Goal: Information Seeking & Learning: Check status

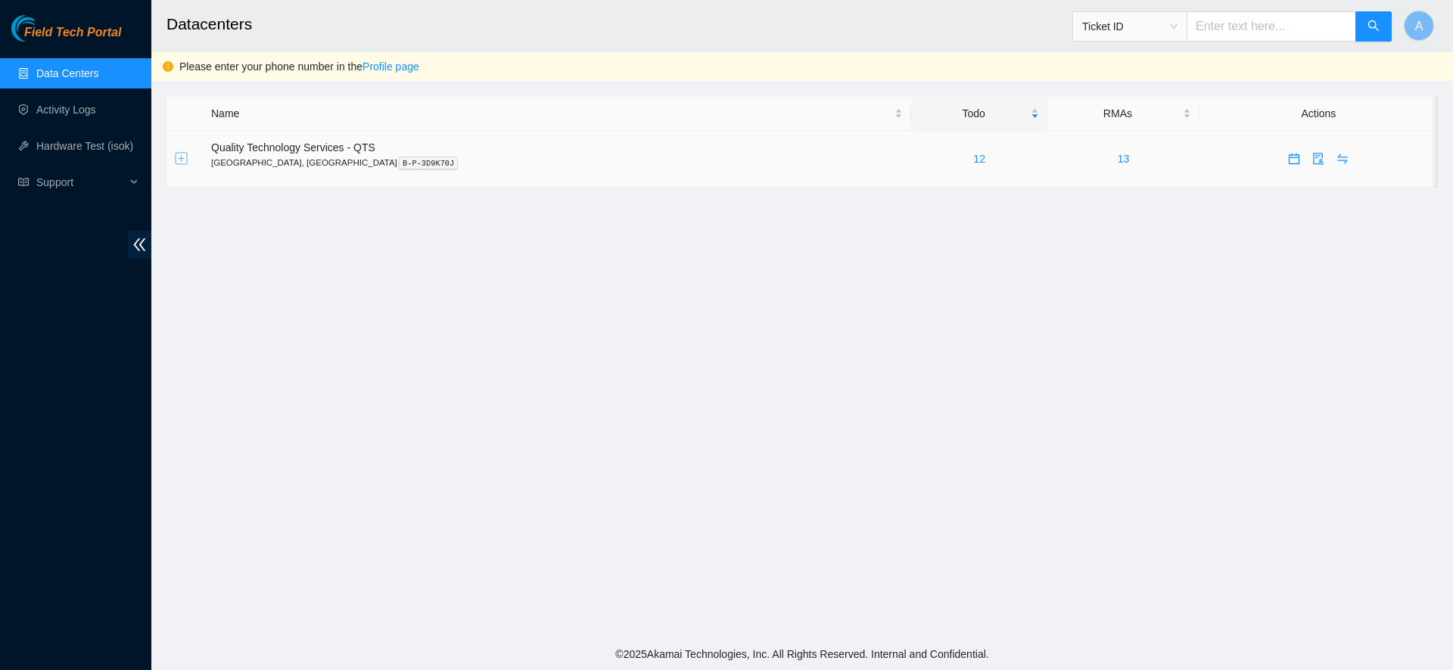
click at [182, 162] on button "Expand row" at bounding box center [182, 159] width 12 height 12
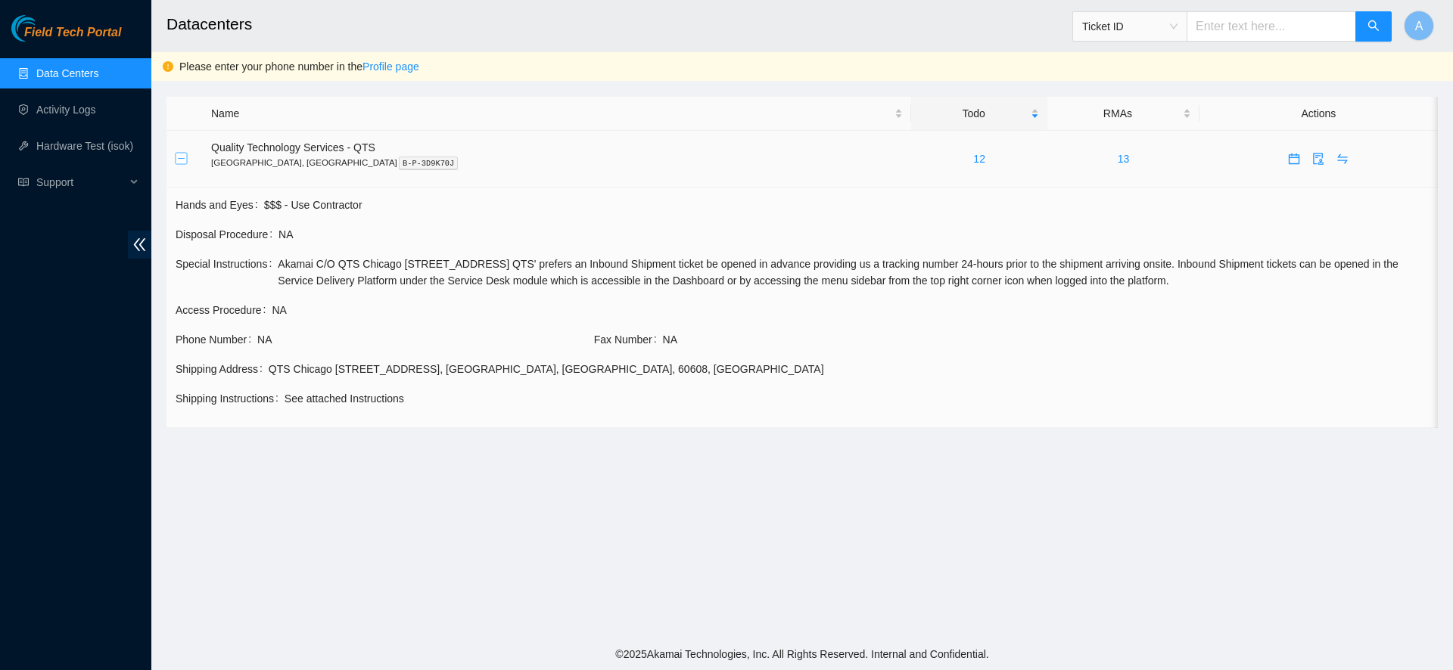
click at [182, 162] on button "Collapse row" at bounding box center [182, 159] width 12 height 12
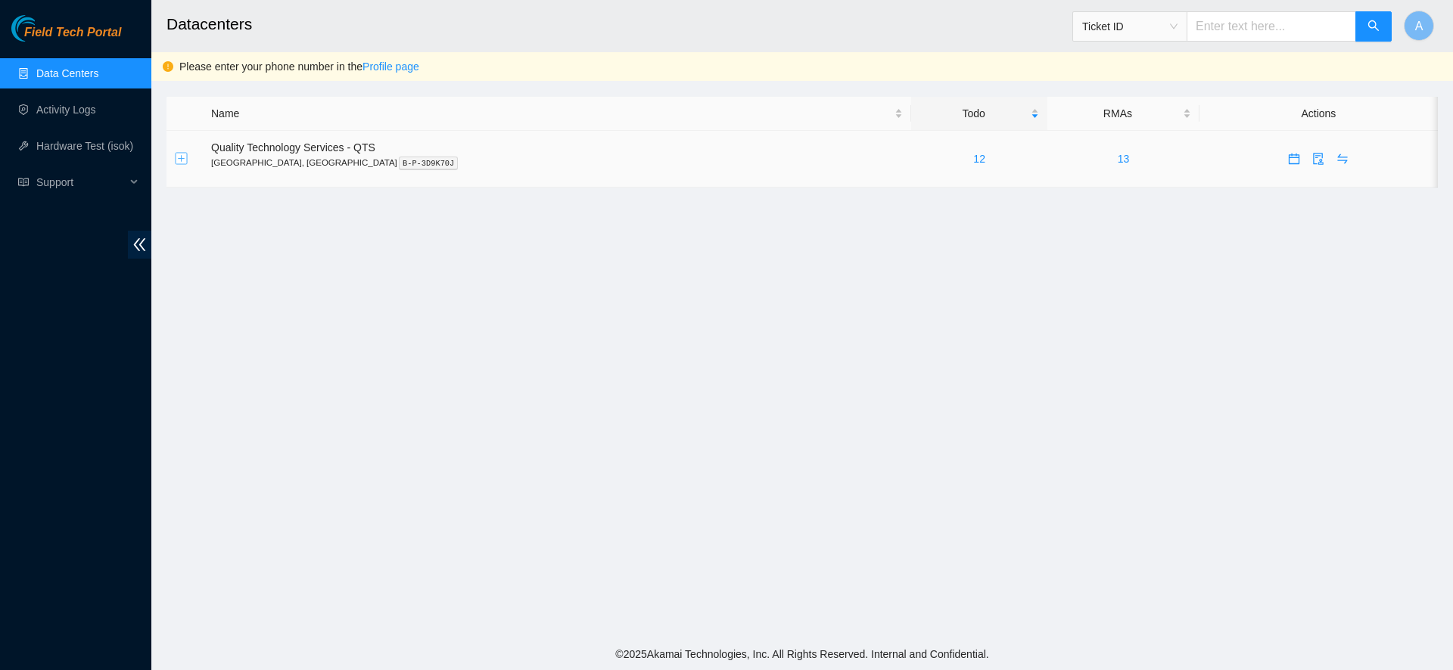
click at [181, 157] on button "Expand row" at bounding box center [182, 159] width 12 height 12
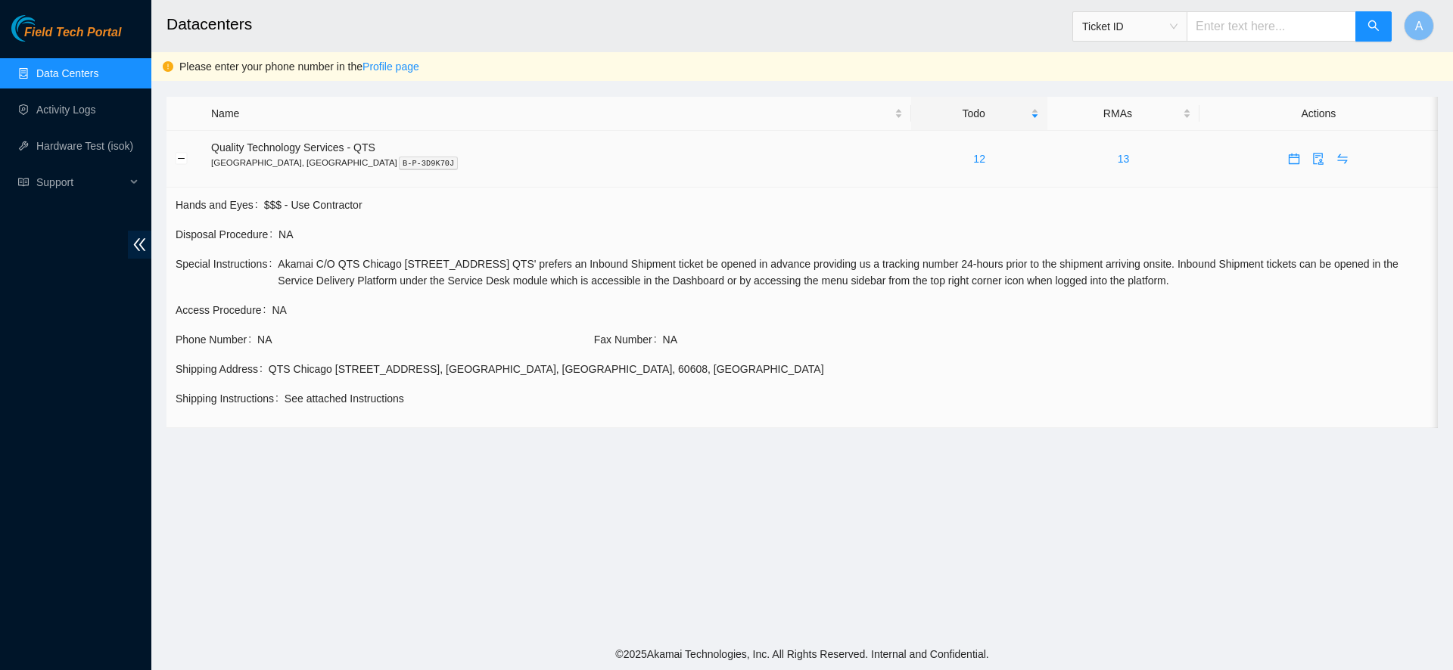
click at [174, 157] on td at bounding box center [184, 159] width 36 height 57
click at [1138, 228] on span "NA" at bounding box center [853, 234] width 1150 height 17
click at [973, 157] on link "12" at bounding box center [979, 159] width 12 height 12
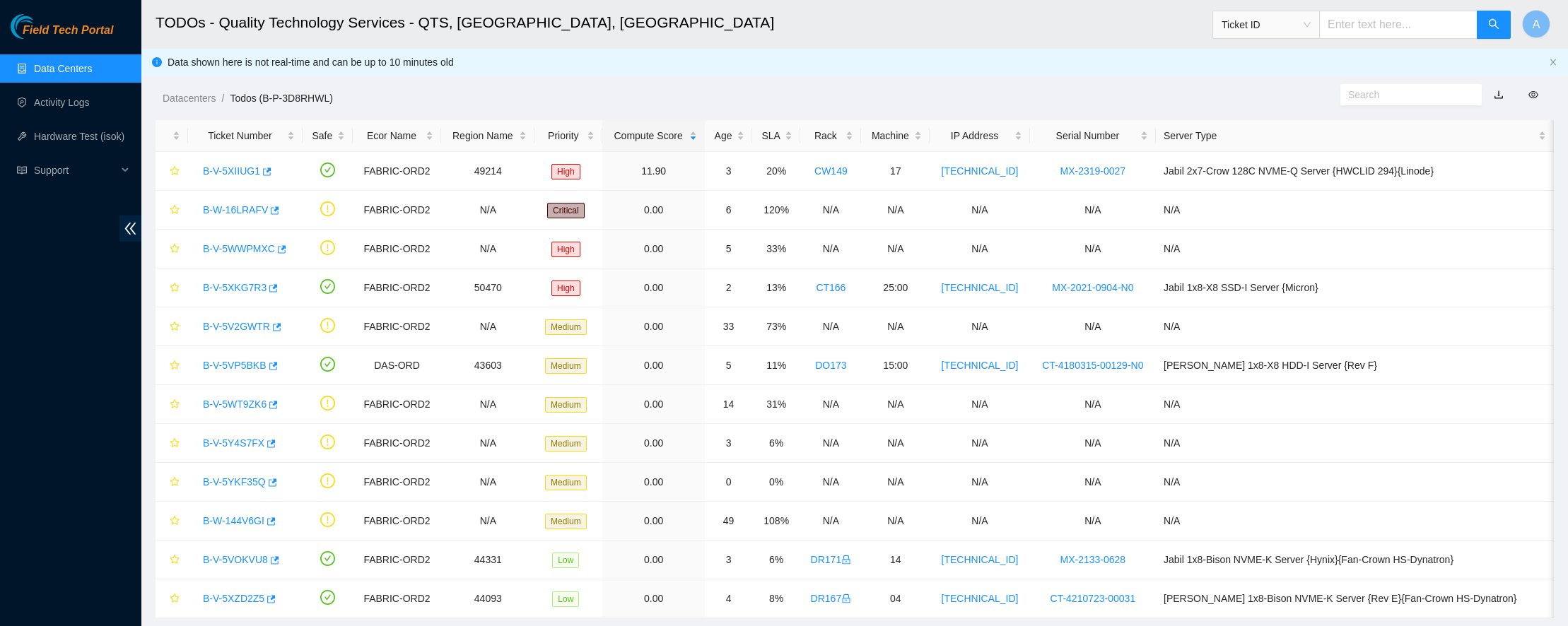
click at [1357, 623] on main "TODOs - Quality Technology Services - QTS, [GEOGRAPHIC_DATA], [GEOGRAPHIC_DATA]…" at bounding box center [854, 316] width 1427 height 633
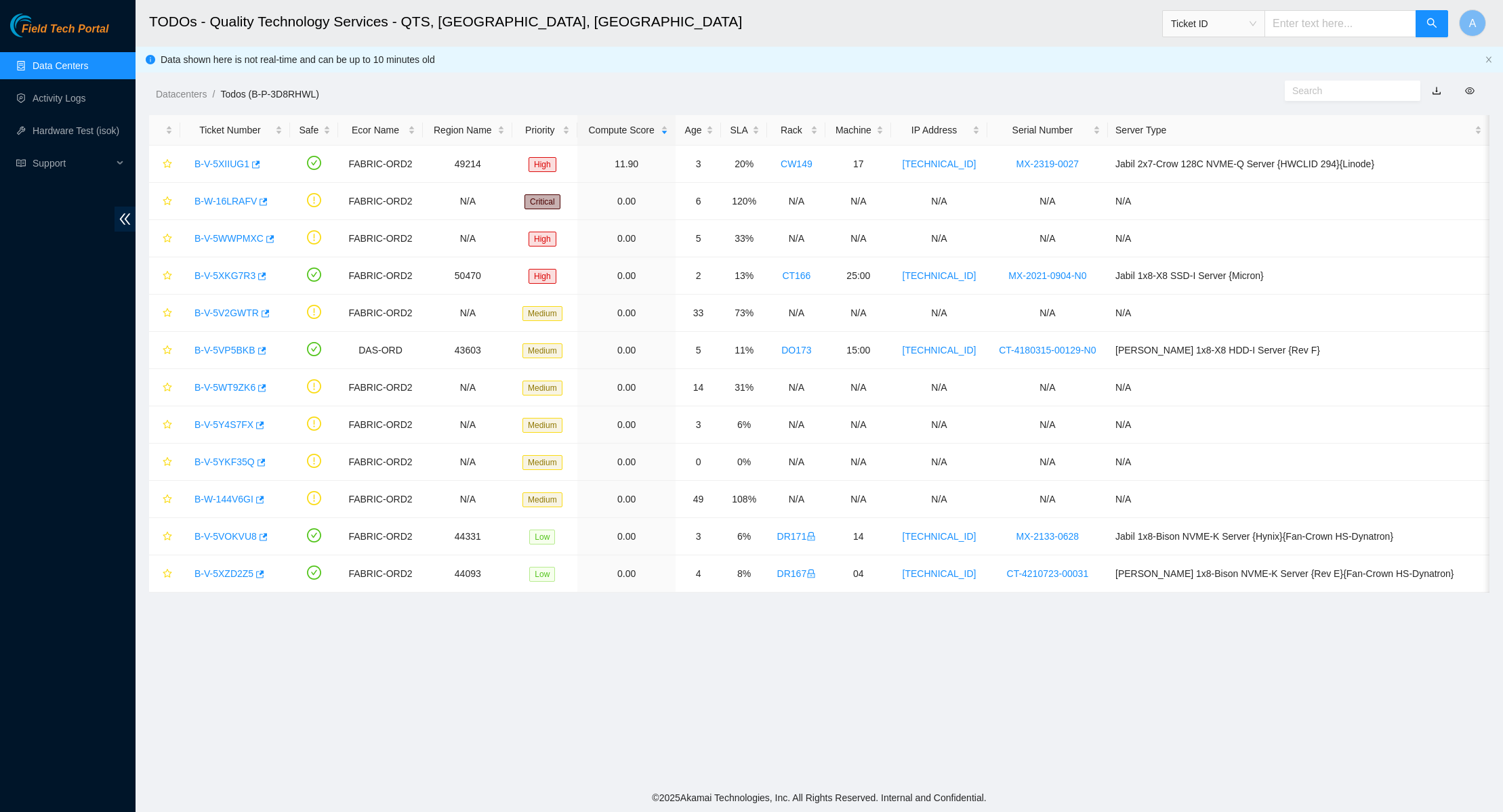
click at [63, 60] on link "Data Centers" at bounding box center [60, 65] width 56 height 11
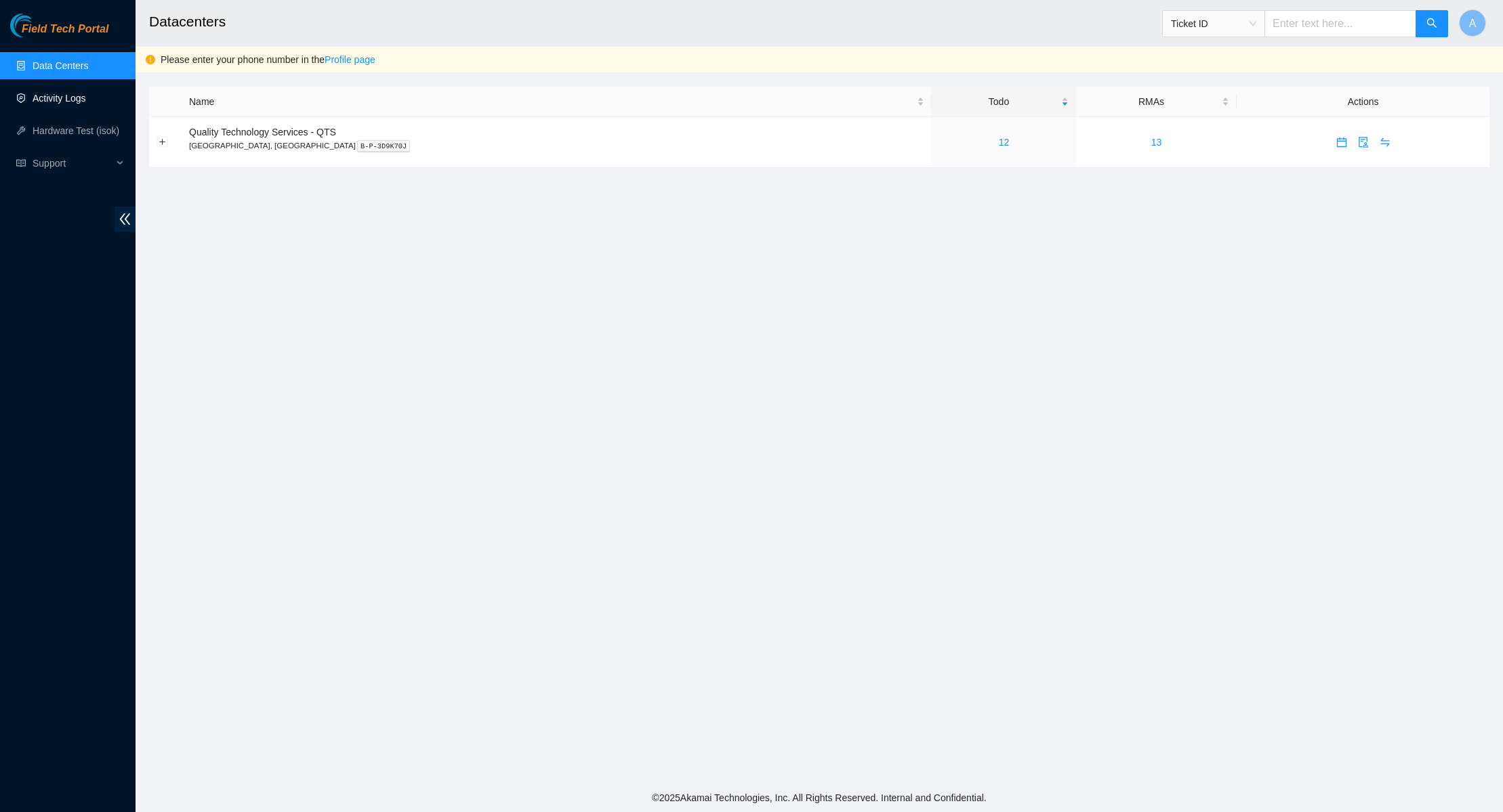
click at [62, 93] on link "Activity Logs" at bounding box center [59, 98] width 54 height 11
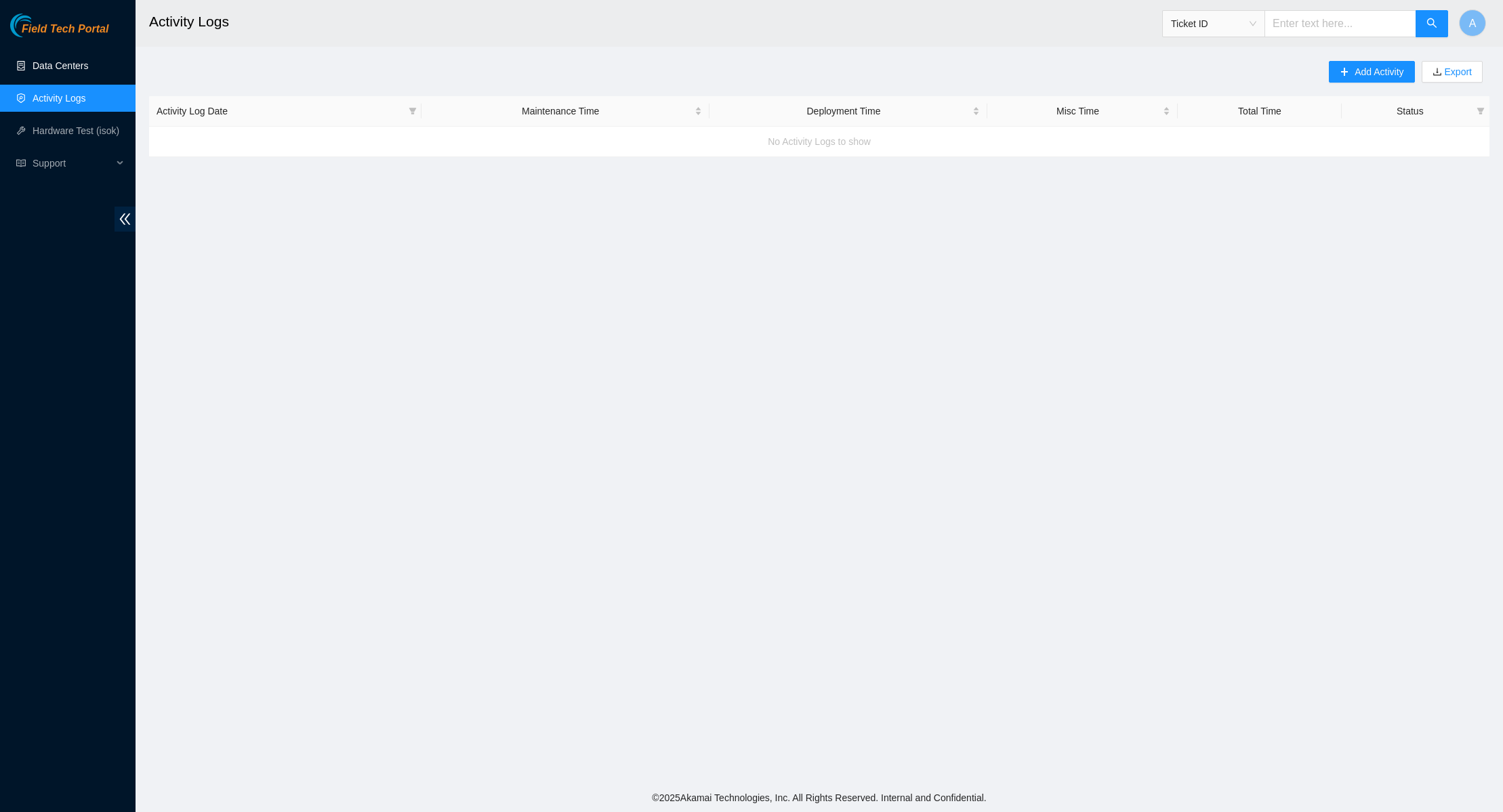
click at [68, 67] on link "Data Centers" at bounding box center [60, 65] width 56 height 11
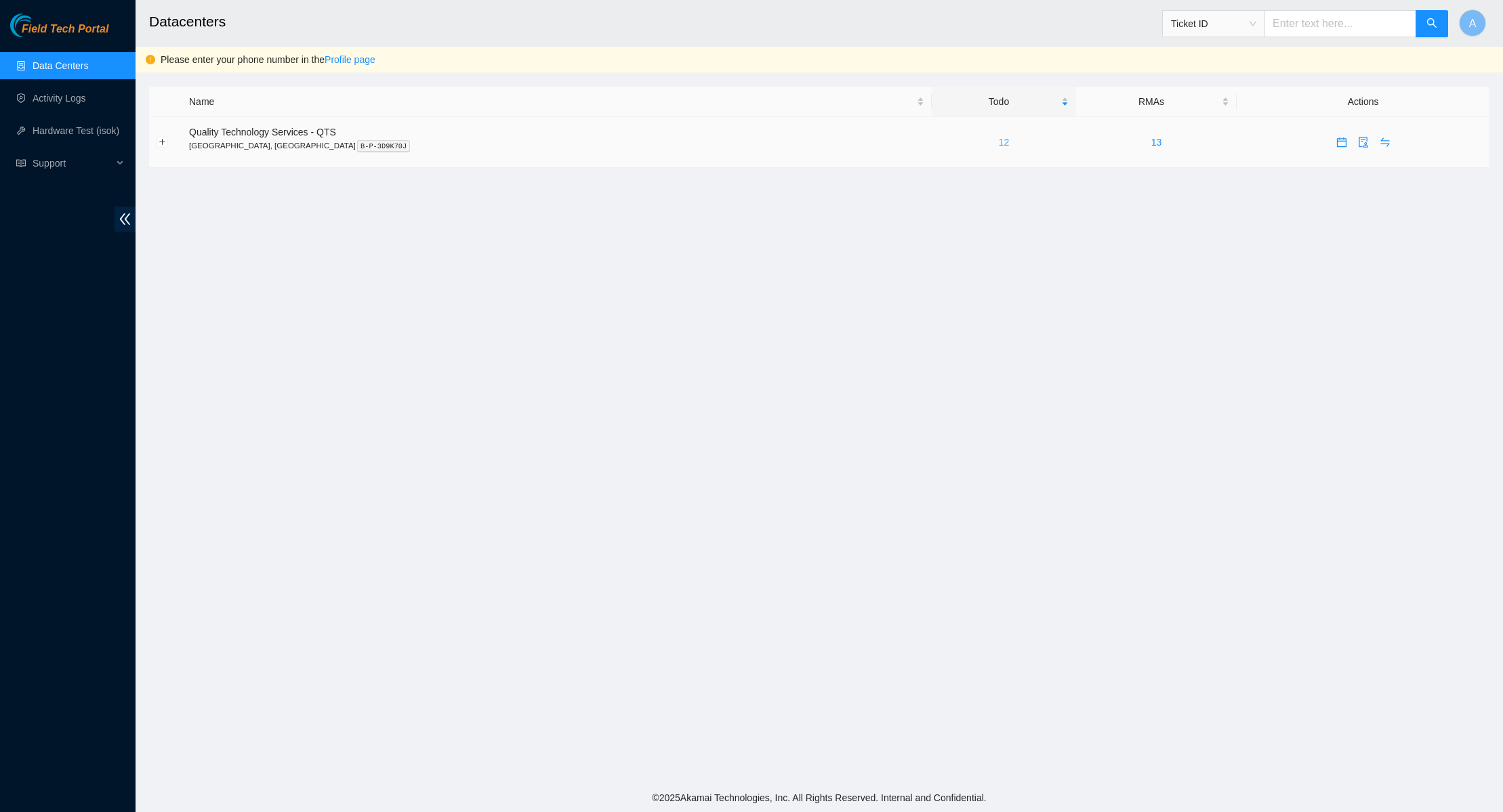
click at [999, 141] on link "12" at bounding box center [1004, 142] width 11 height 11
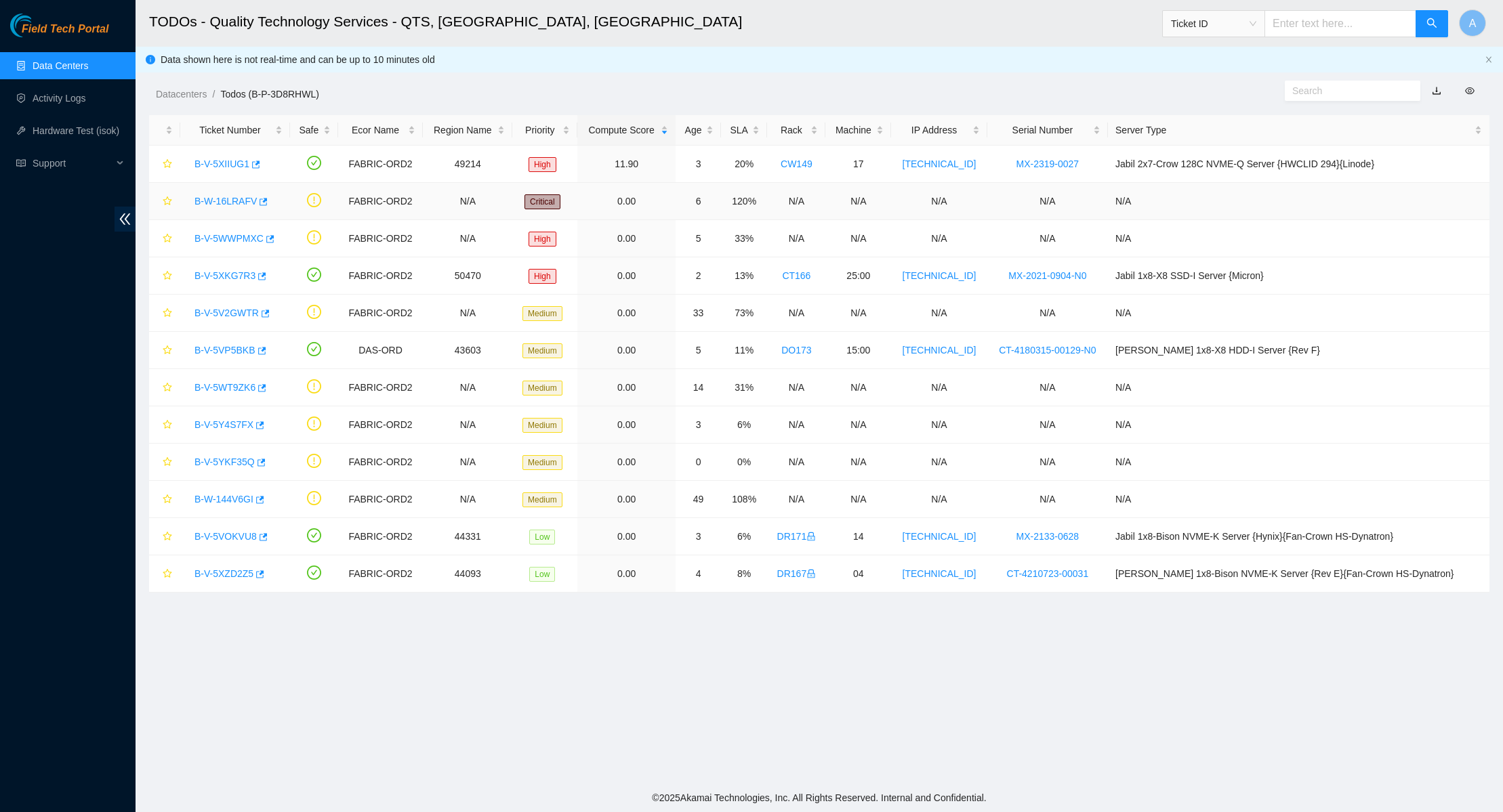
click at [216, 199] on link "B-W-16LRAFV" at bounding box center [226, 201] width 63 height 11
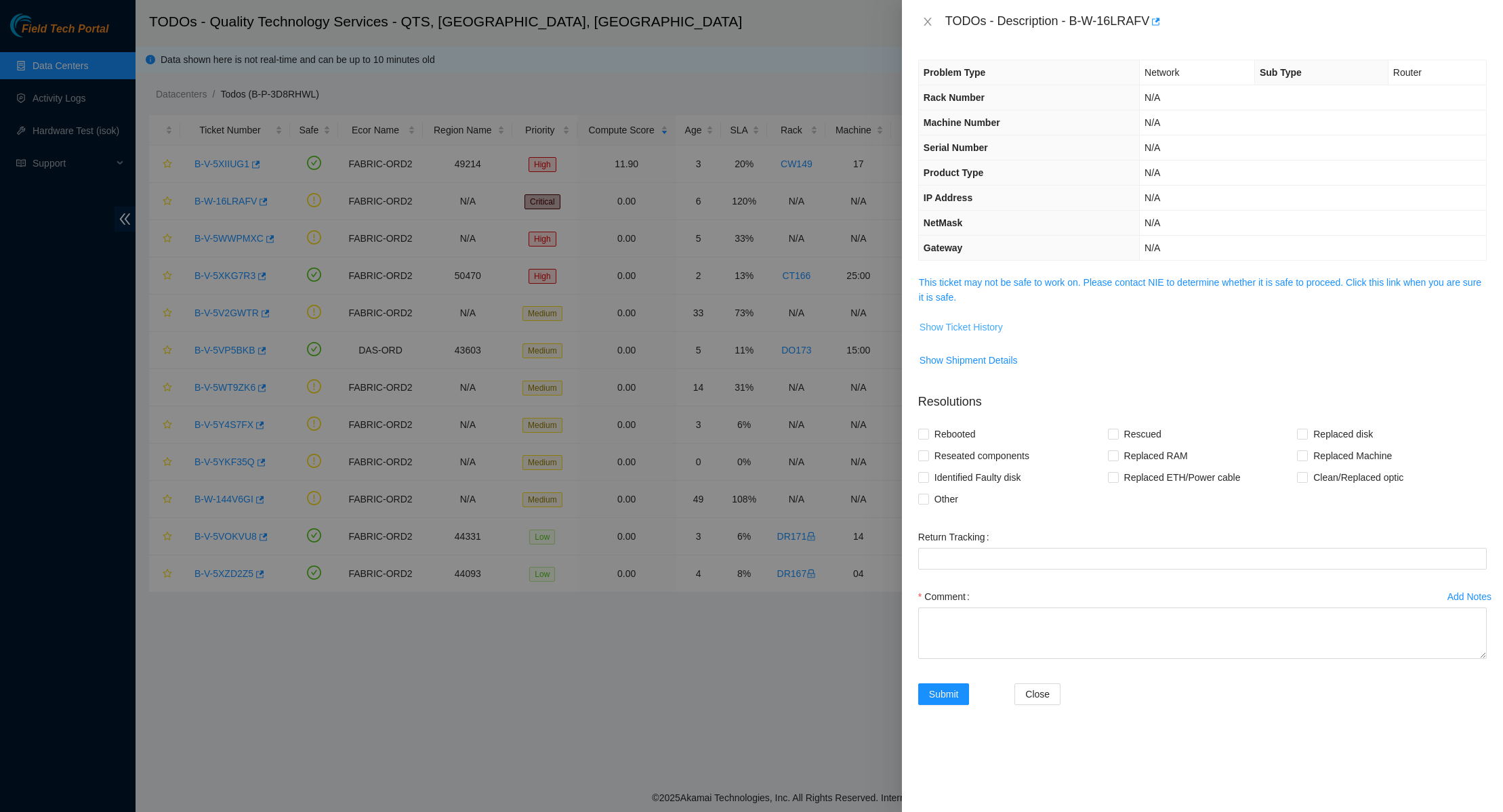
click at [967, 328] on span "Show Ticket History" at bounding box center [961, 327] width 83 height 15
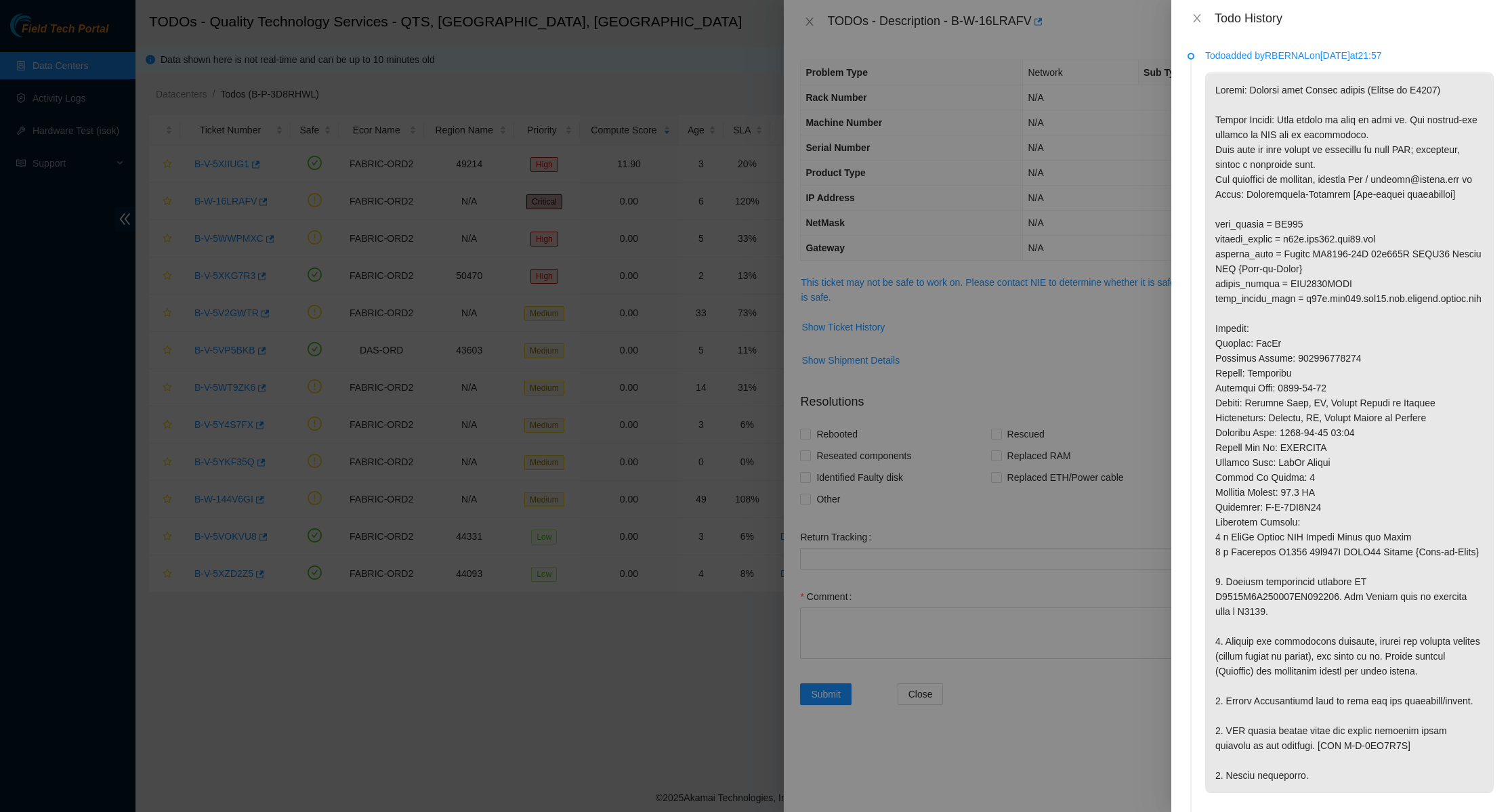
click at [1292, 394] on p at bounding box center [1350, 432] width 288 height 721
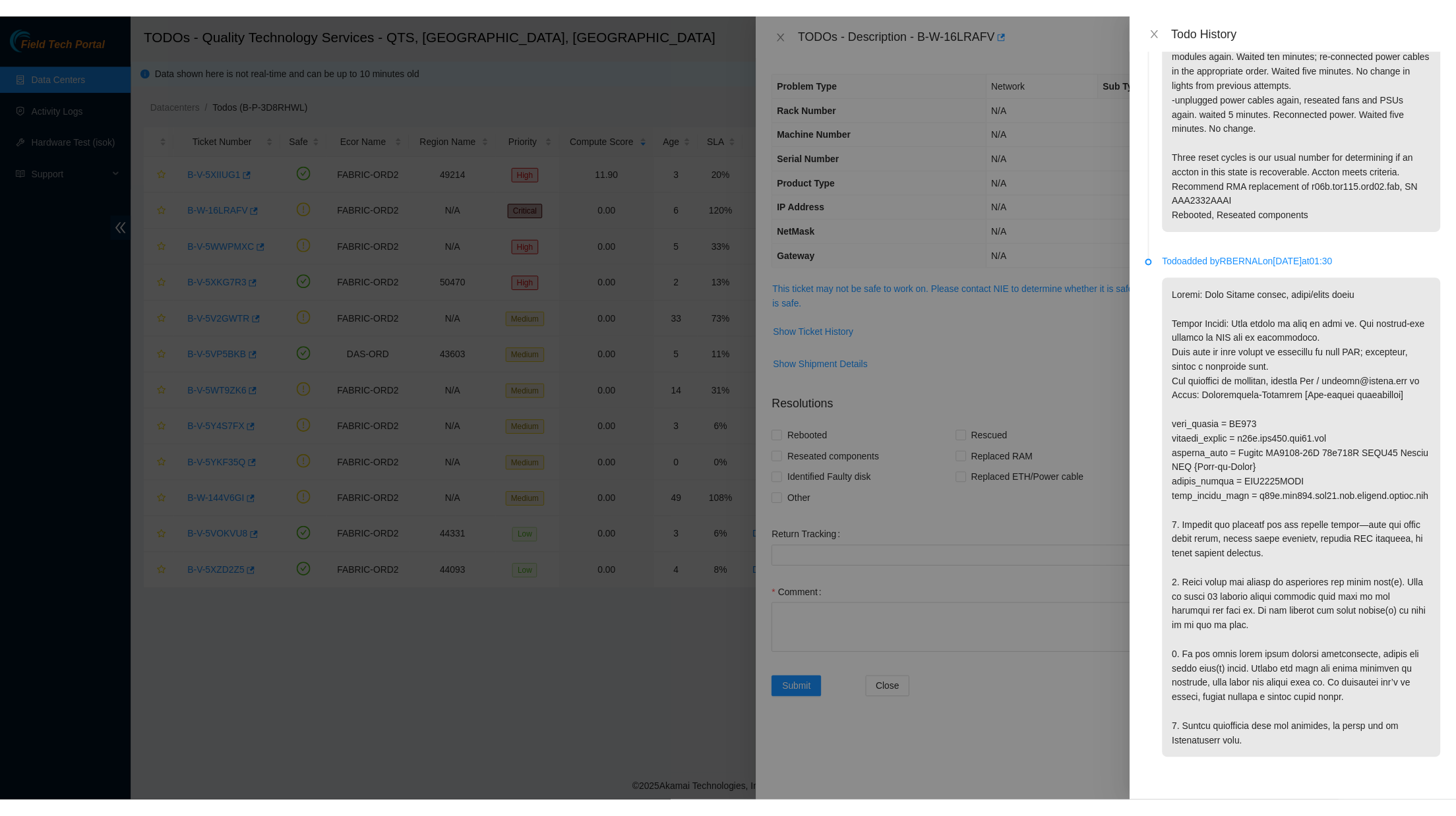
scroll to position [1041, 0]
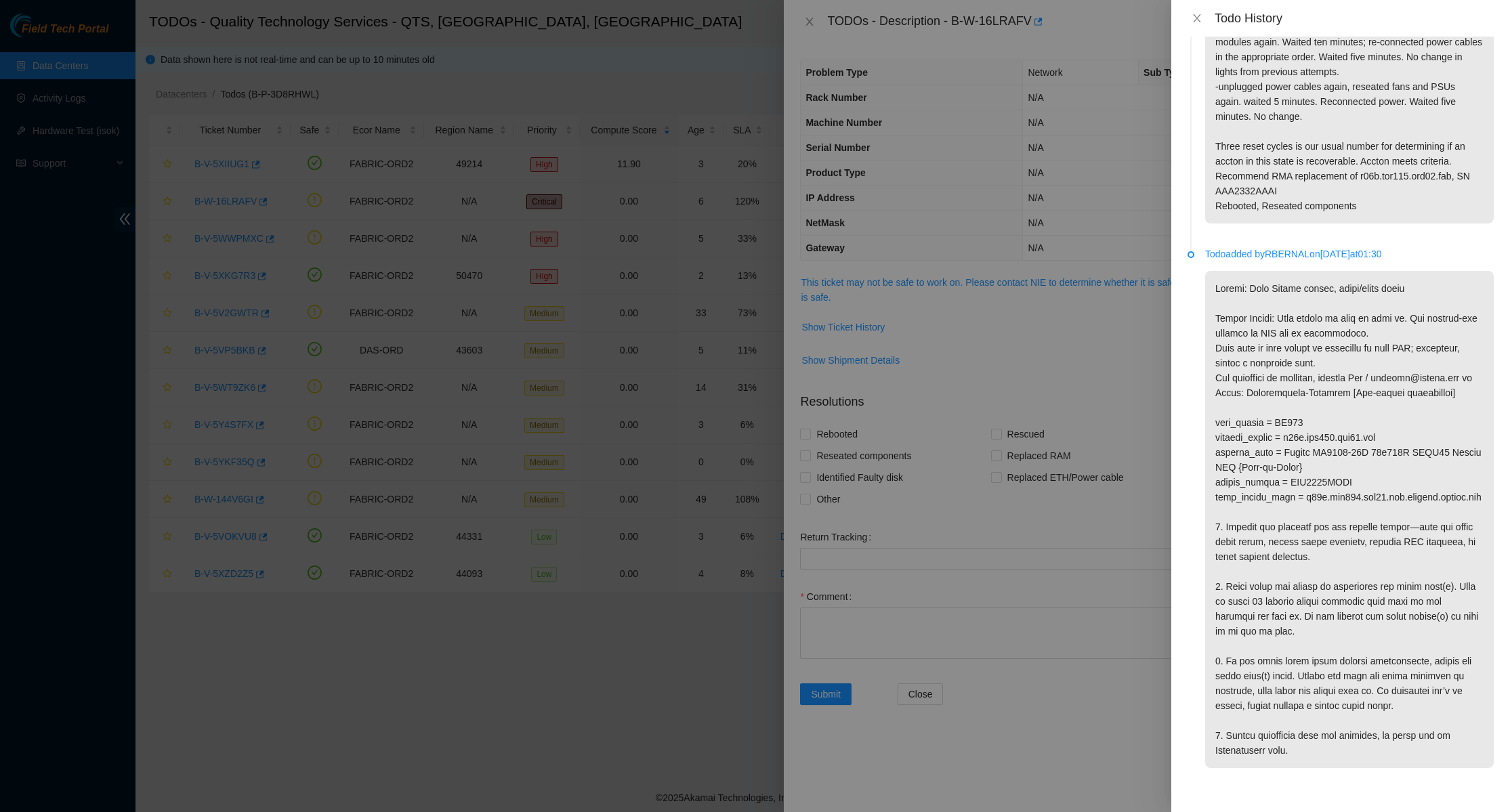
click at [1009, 369] on div at bounding box center [755, 406] width 1510 height 812
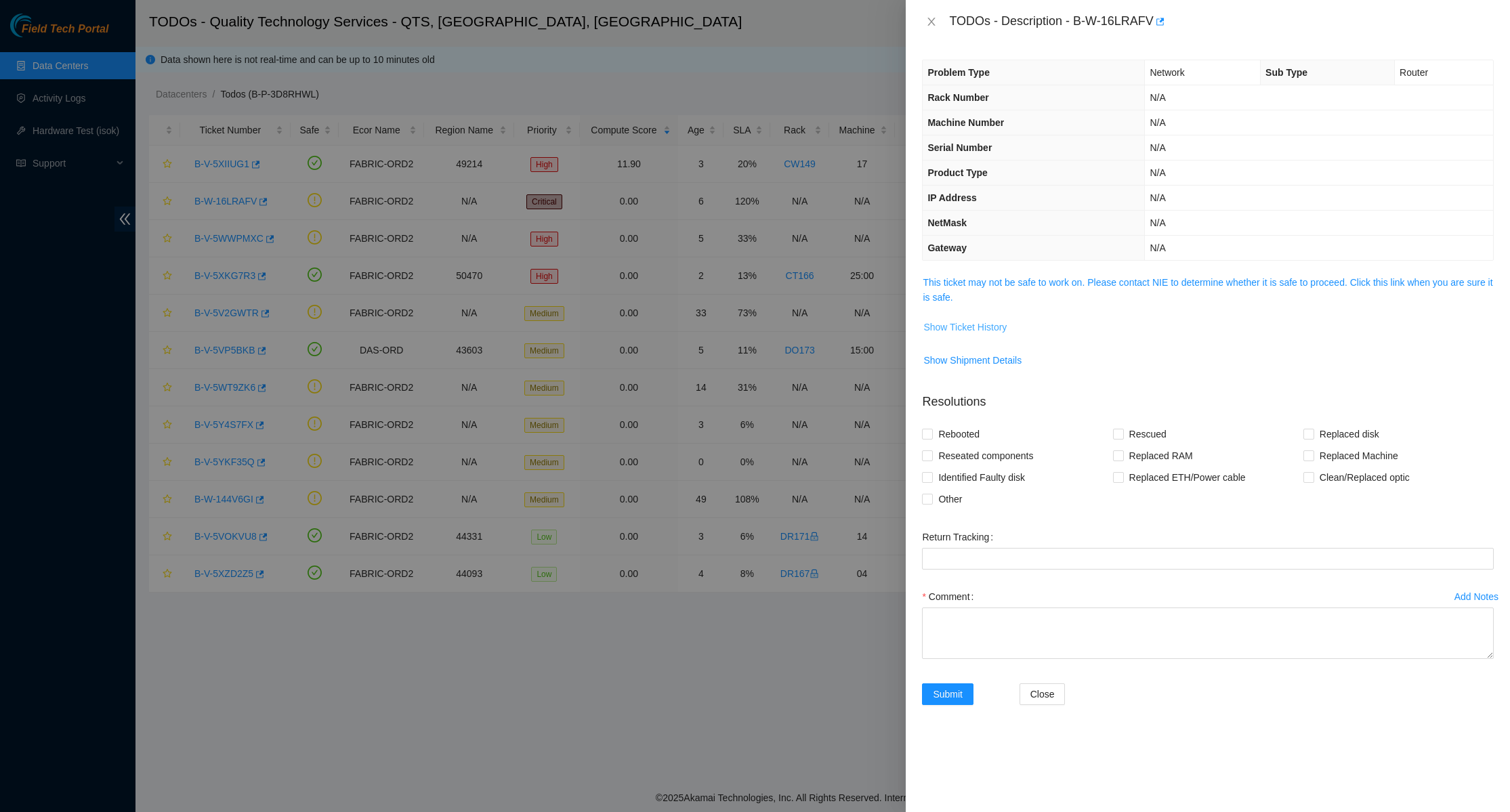
click at [975, 324] on span "Show Ticket History" at bounding box center [965, 327] width 83 height 15
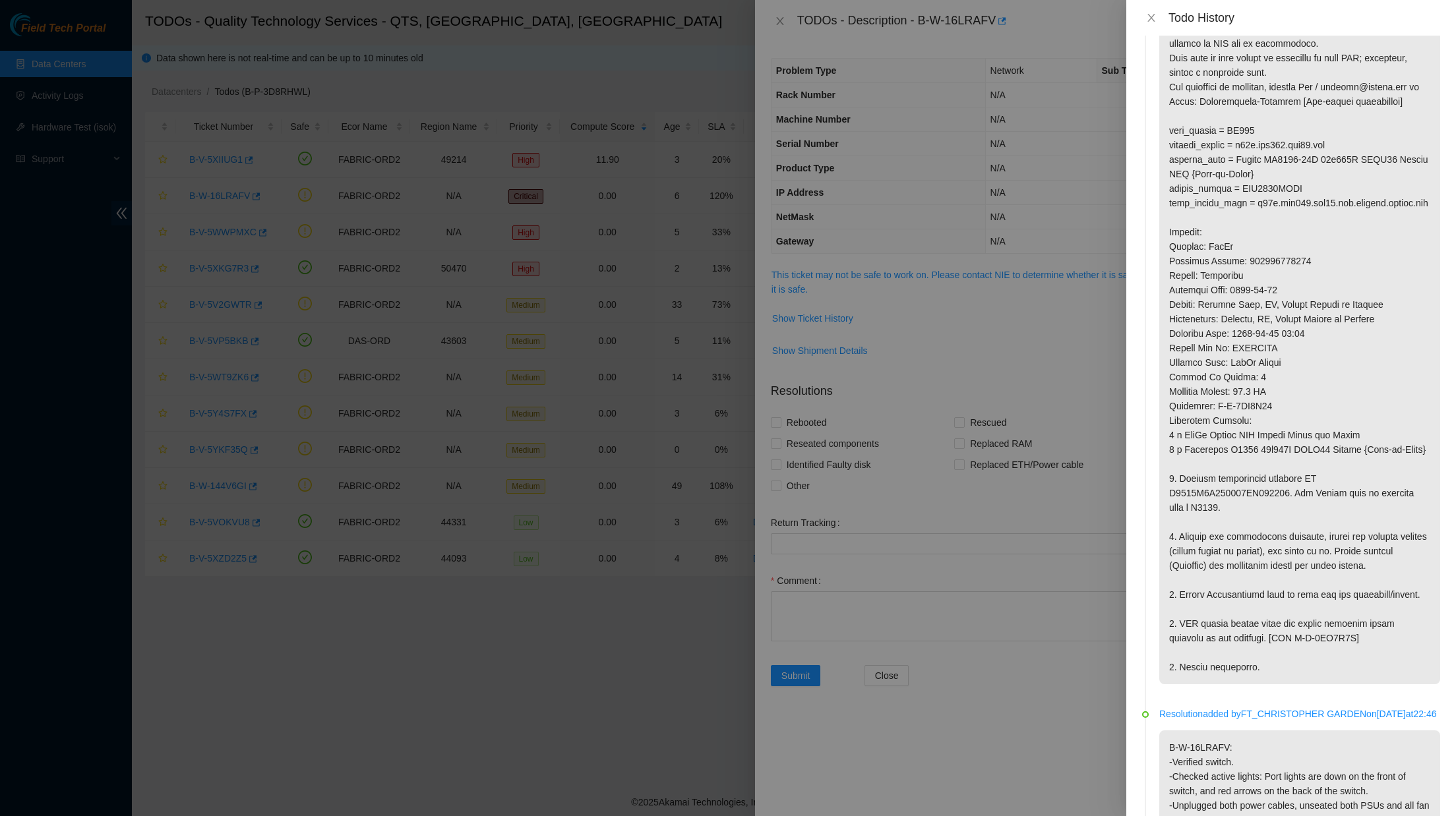
scroll to position [20, 0]
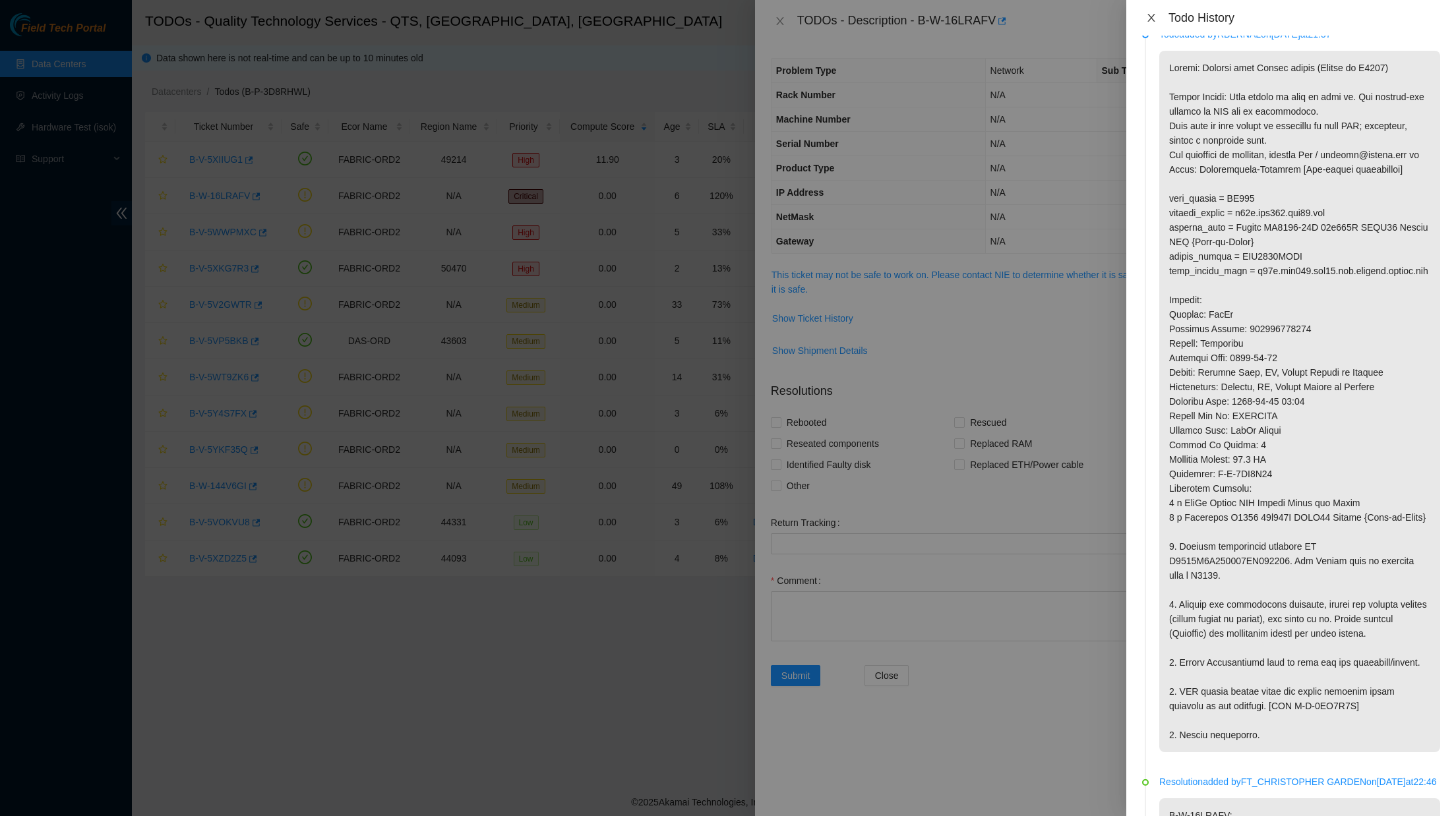
click at [1148, 20] on icon "close" at bounding box center [1151, 17] width 10 height 10
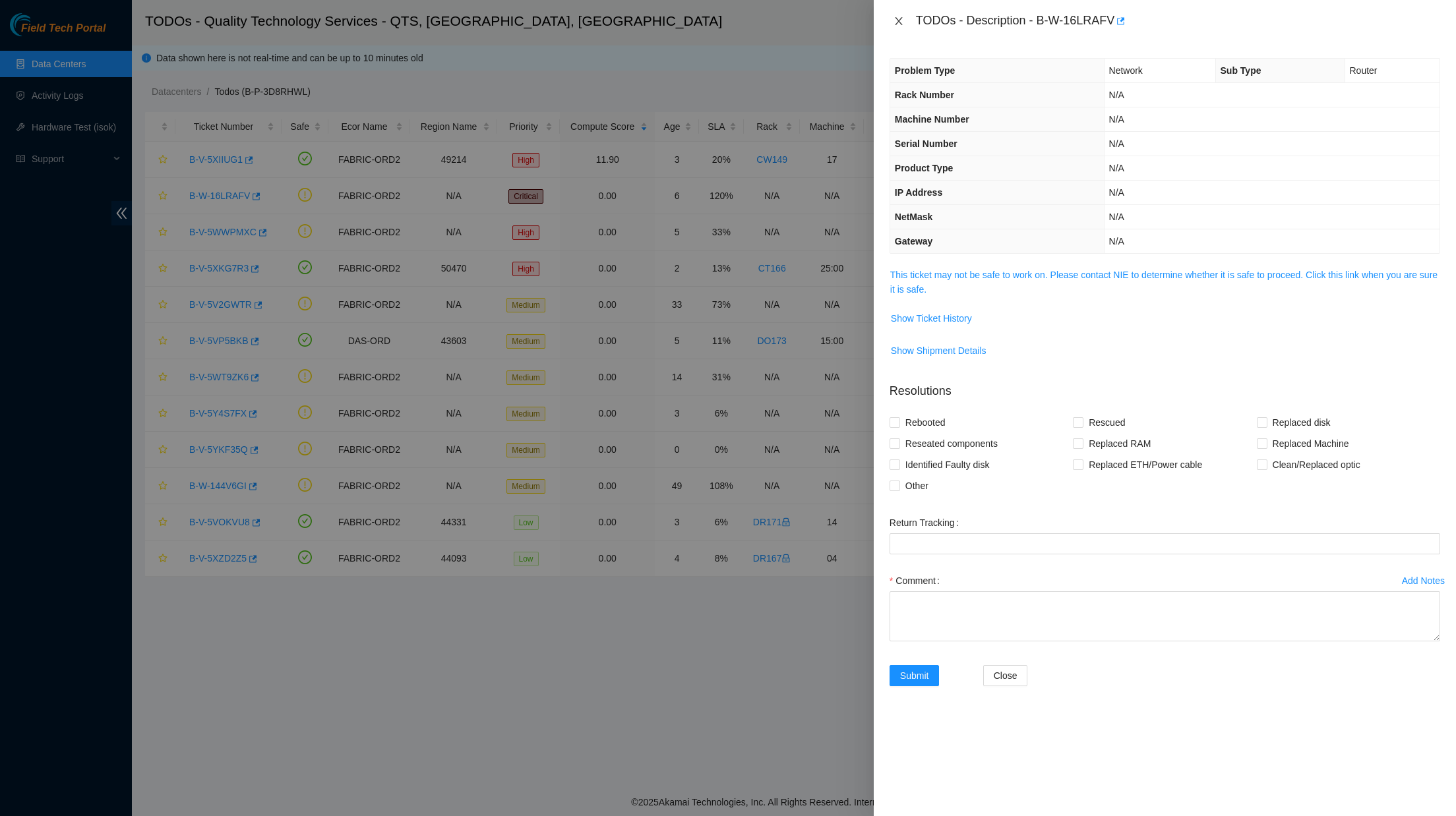
click at [899, 17] on icon "close" at bounding box center [898, 21] width 10 height 10
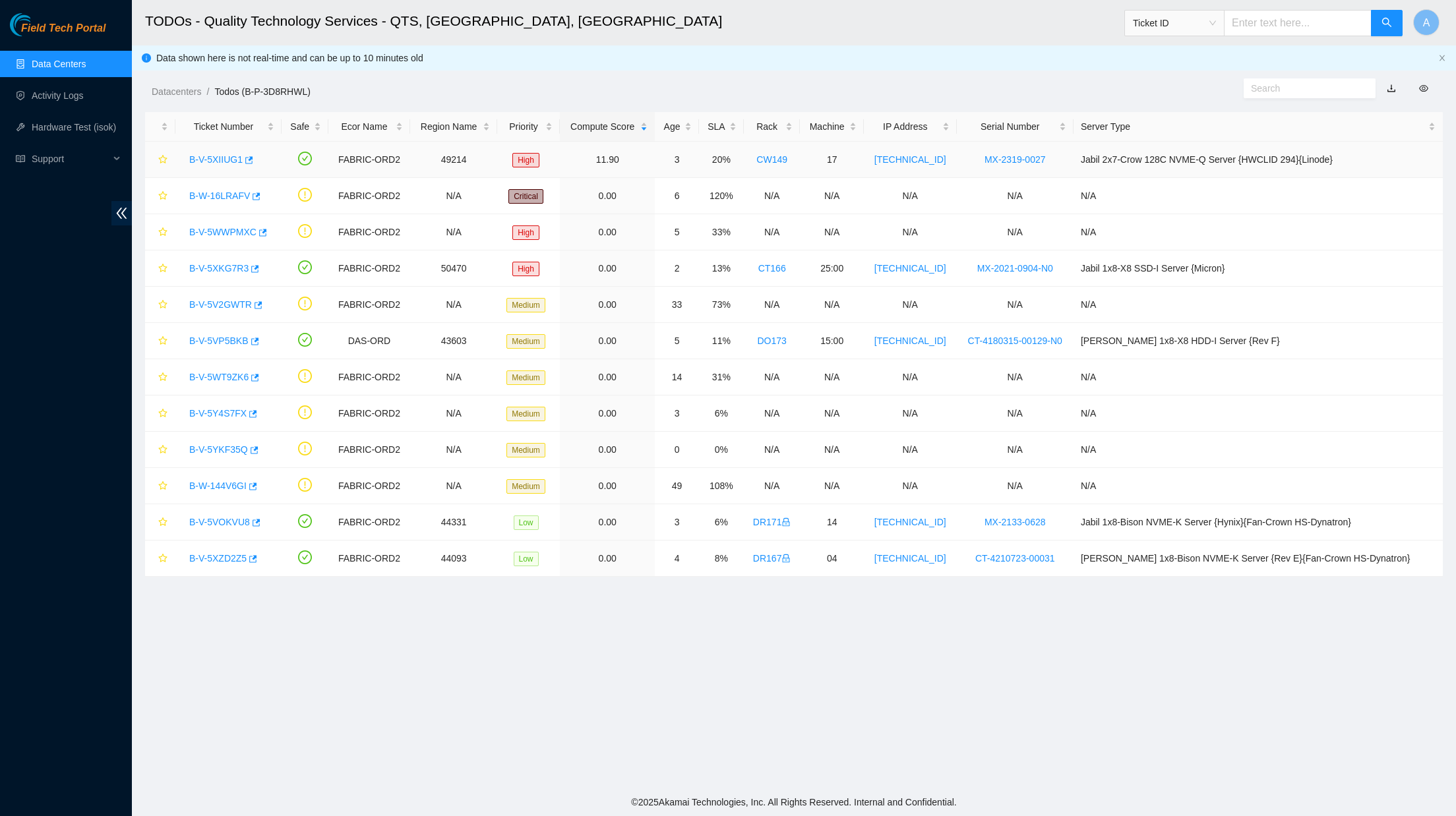
click at [228, 164] on link "B-V-5XIIUG1" at bounding box center [215, 159] width 53 height 10
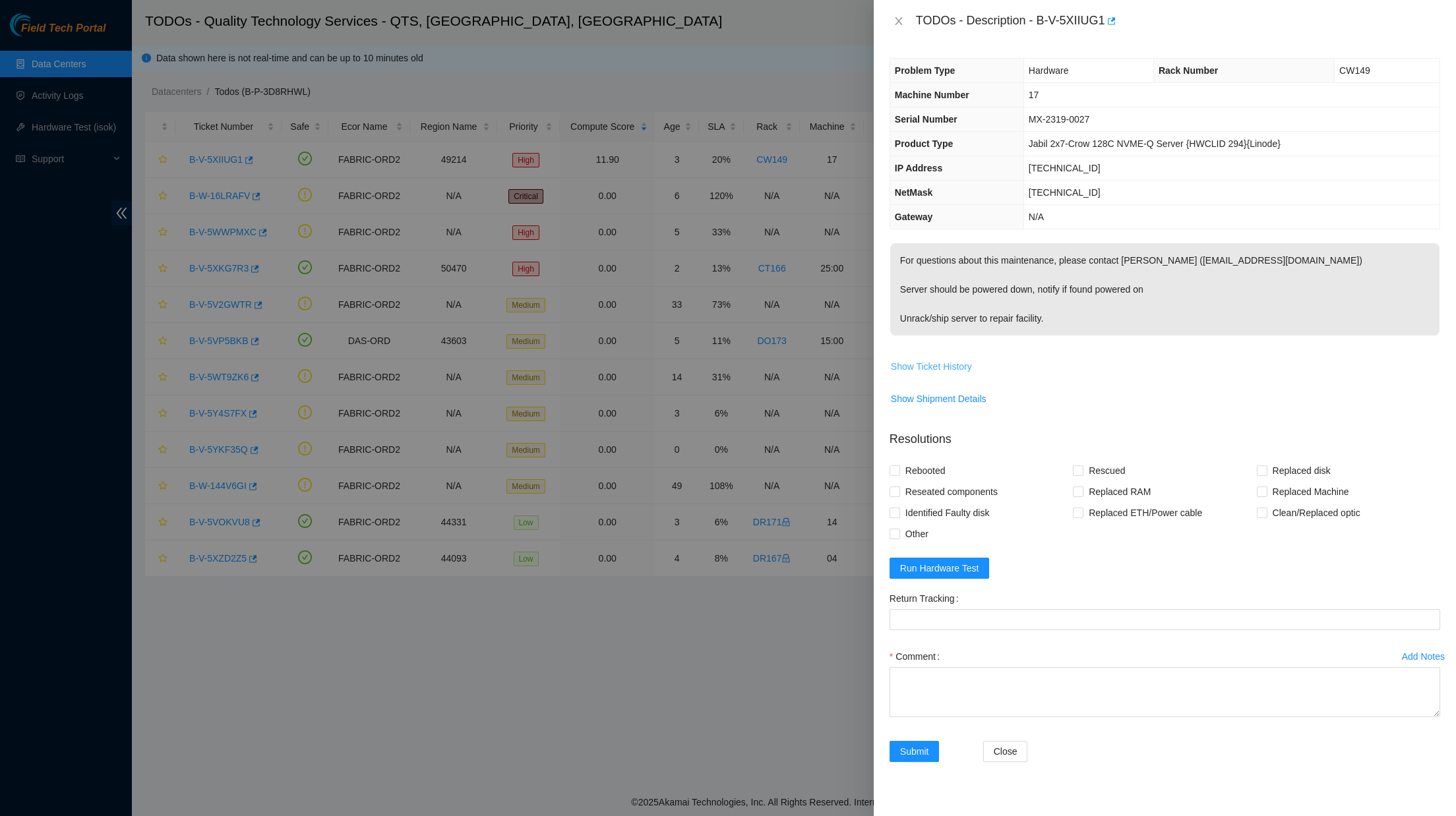
click at [957, 365] on span "Show Ticket History" at bounding box center [931, 366] width 81 height 15
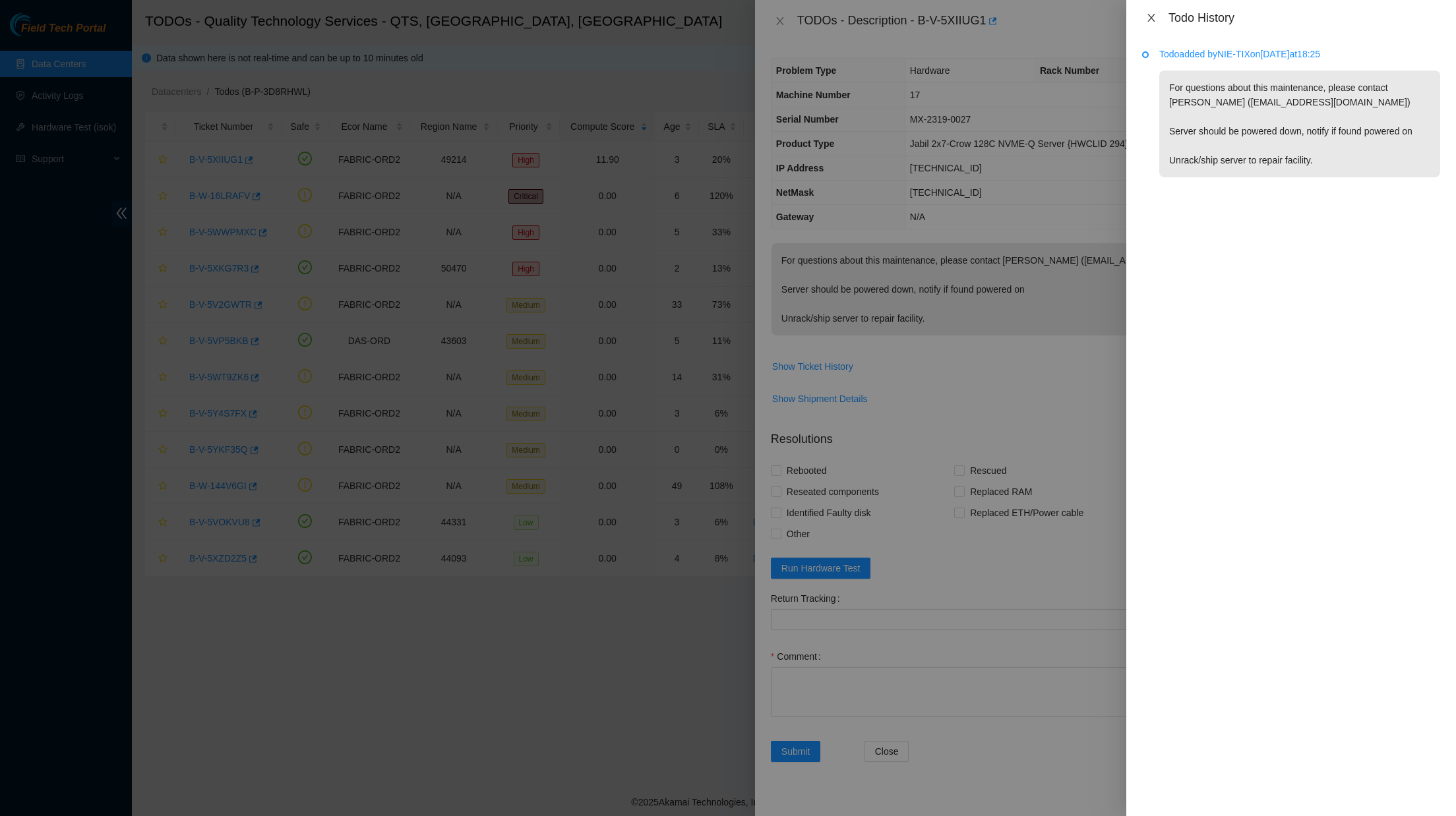
click at [1144, 17] on button "Close" at bounding box center [1150, 18] width 18 height 12
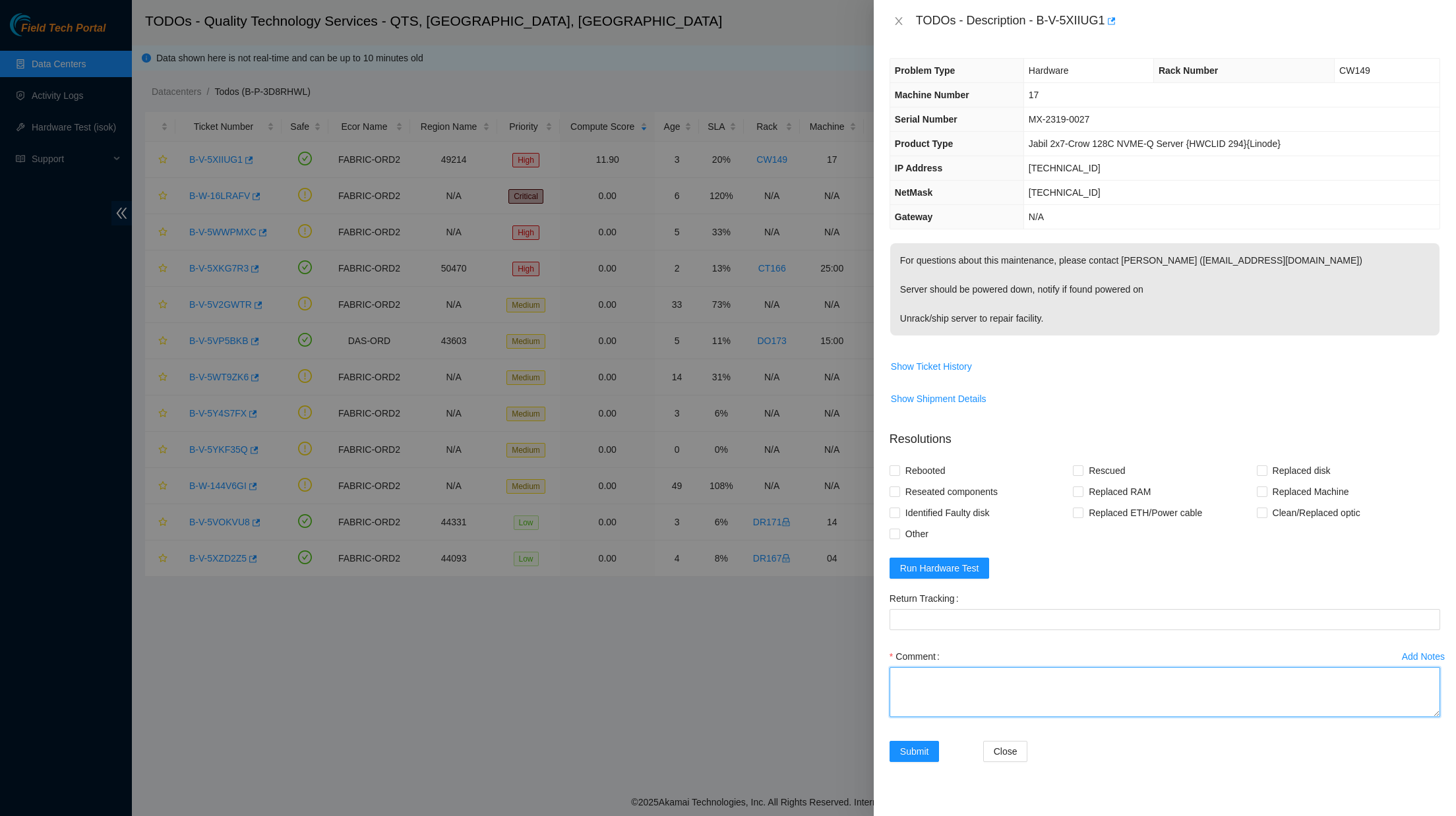
click at [975, 583] on textarea "Comment" at bounding box center [1165, 692] width 551 height 51
click at [920, 364] on span "Show Ticket History" at bounding box center [931, 366] width 81 height 15
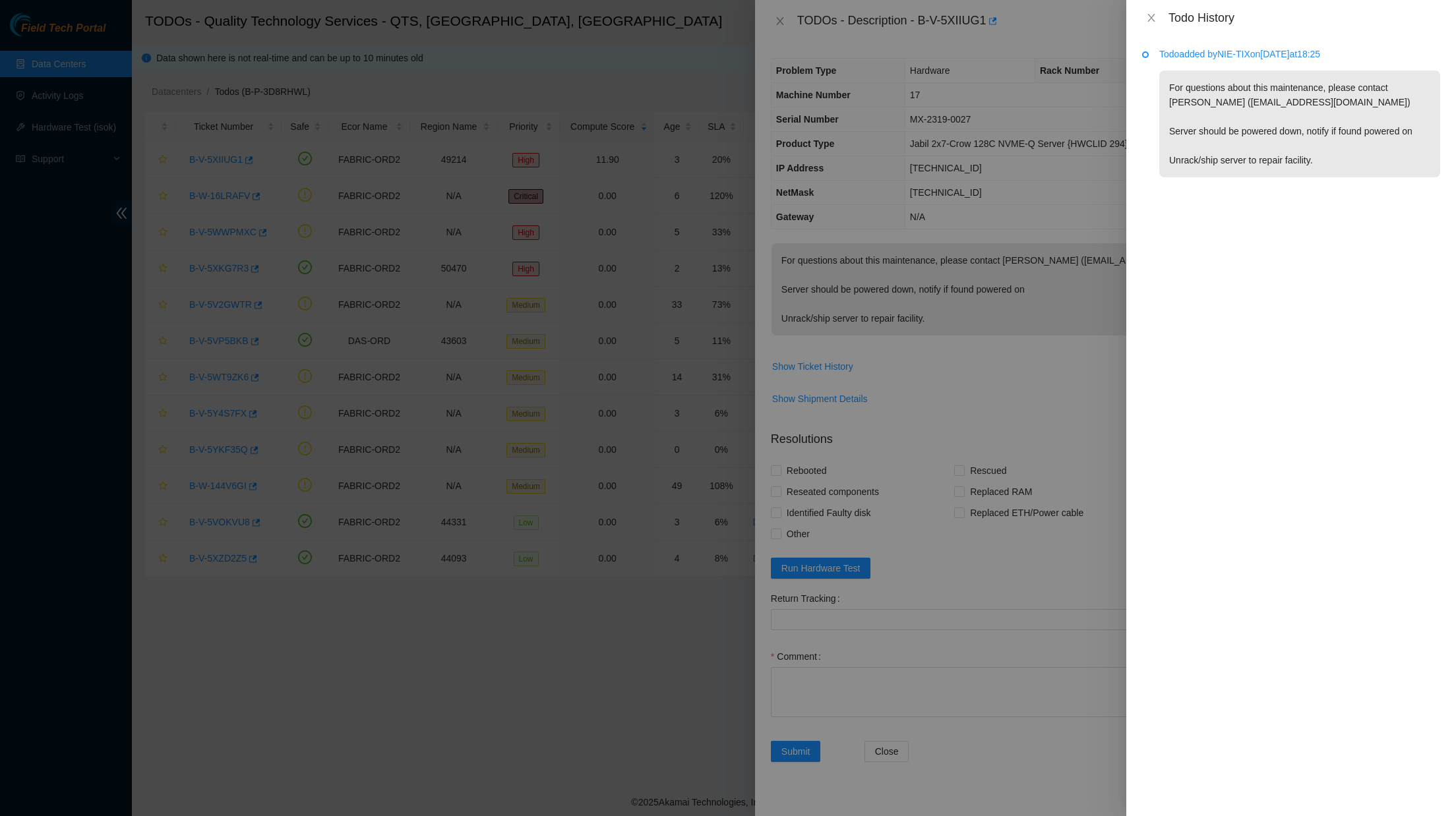
click at [849, 583] on div at bounding box center [728, 408] width 1456 height 816
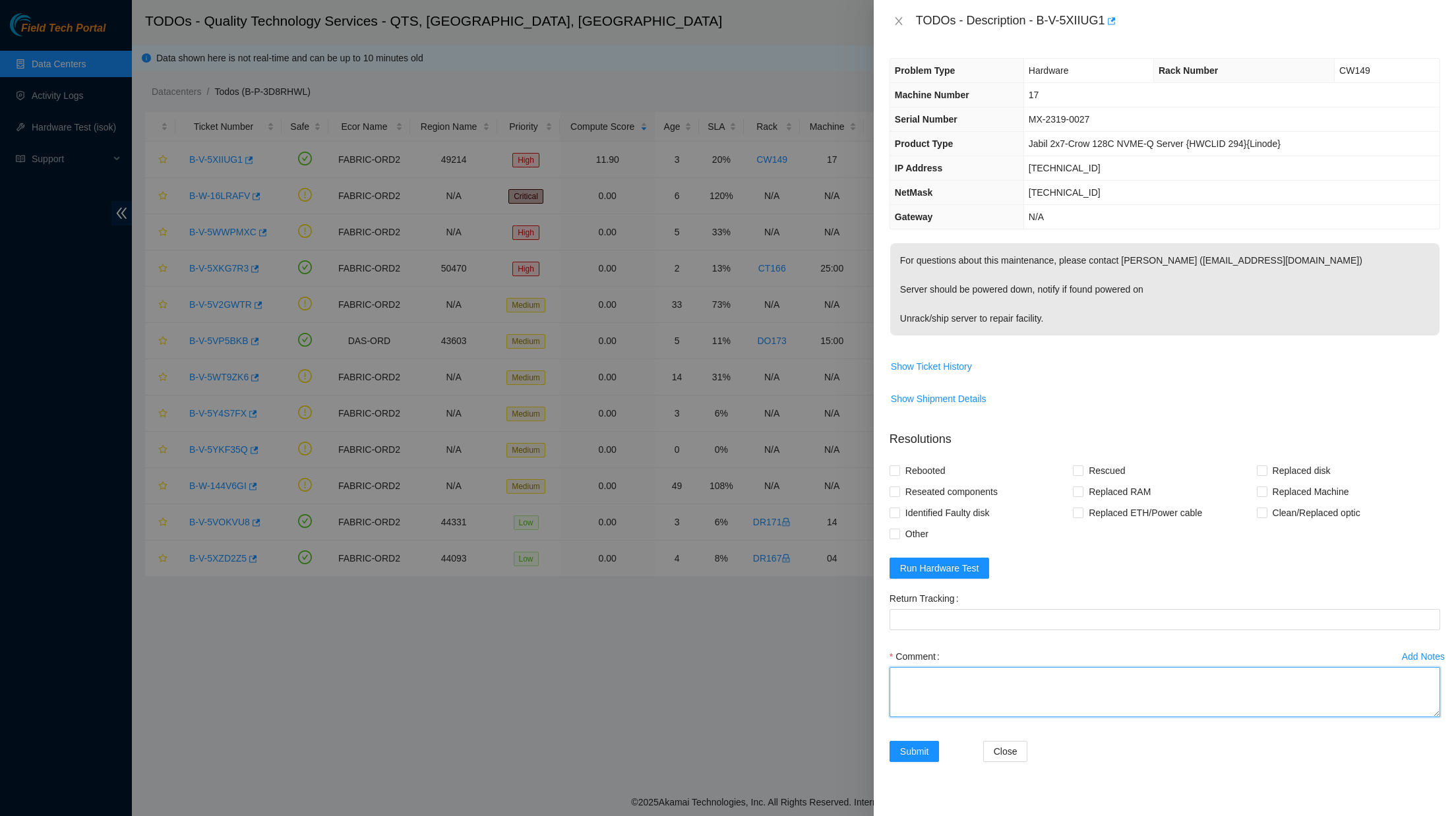
click at [1029, 583] on textarea "Comment" at bounding box center [1165, 692] width 551 height 51
click at [895, 17] on icon "close" at bounding box center [898, 21] width 10 height 10
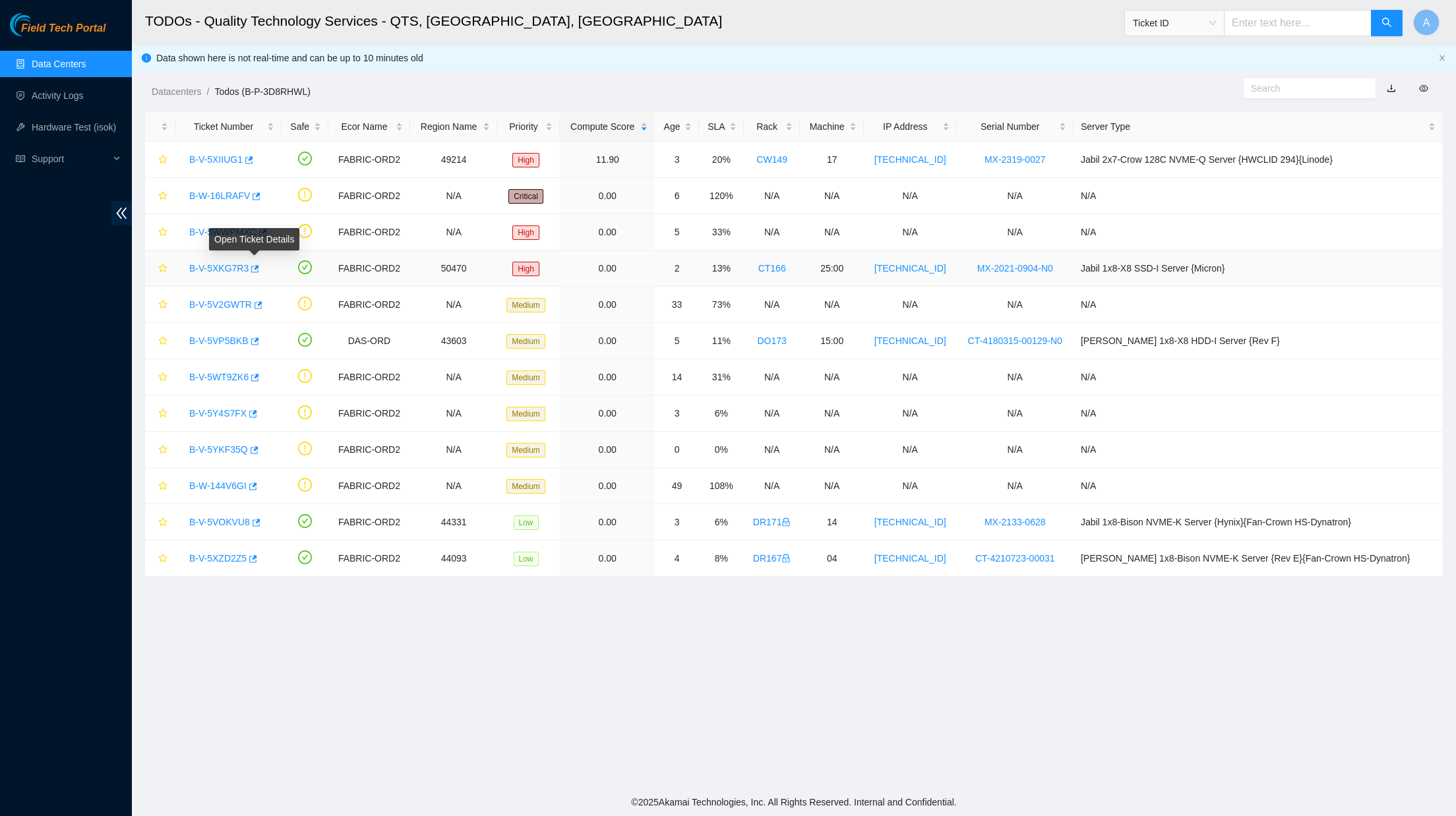
click at [246, 268] on link "B-V-5XKG7R3" at bounding box center [219, 268] width 59 height 10
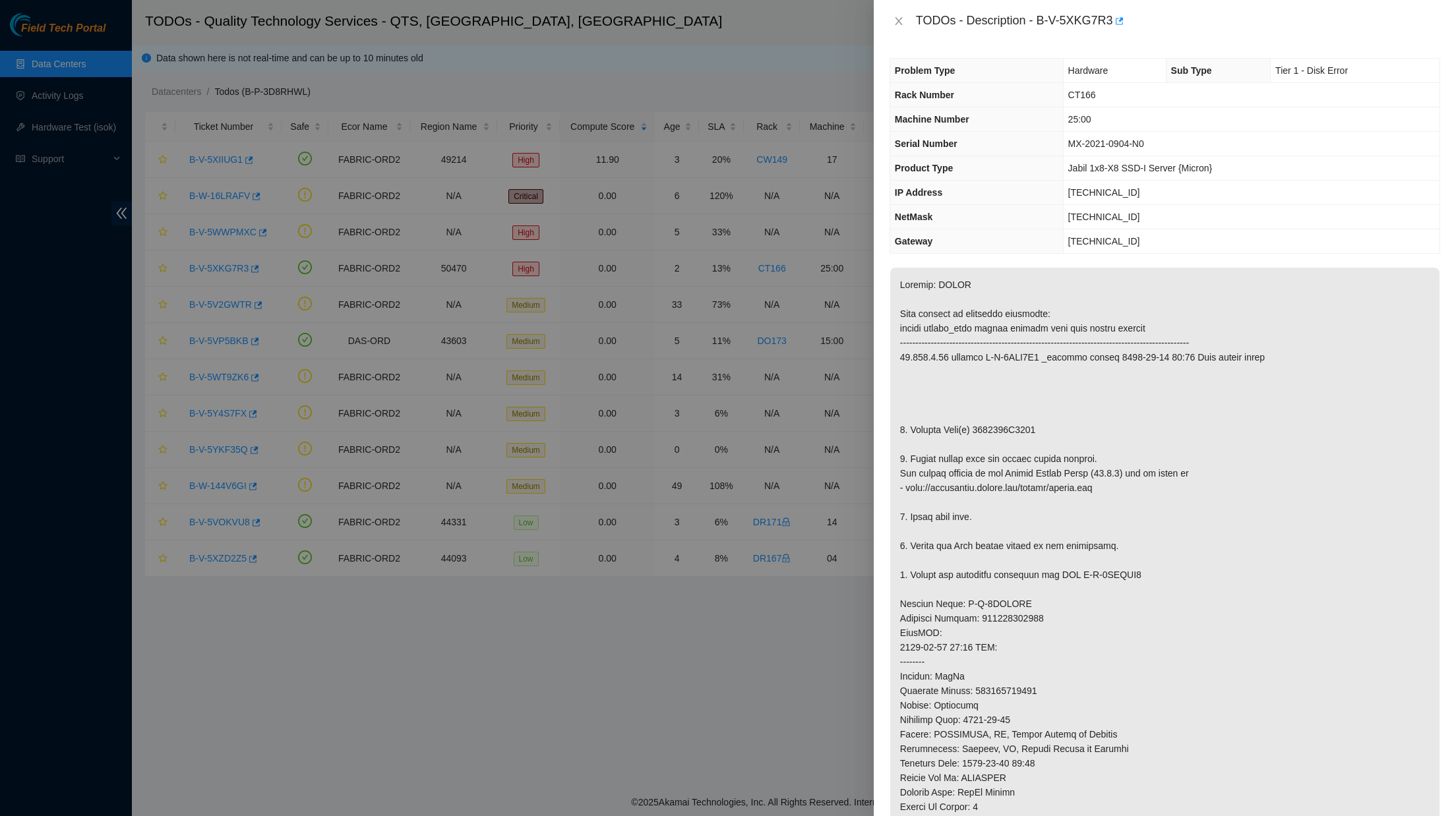
click at [1098, 315] on p at bounding box center [1164, 617] width 549 height 701
click at [896, 20] on icon "close" at bounding box center [898, 21] width 10 height 10
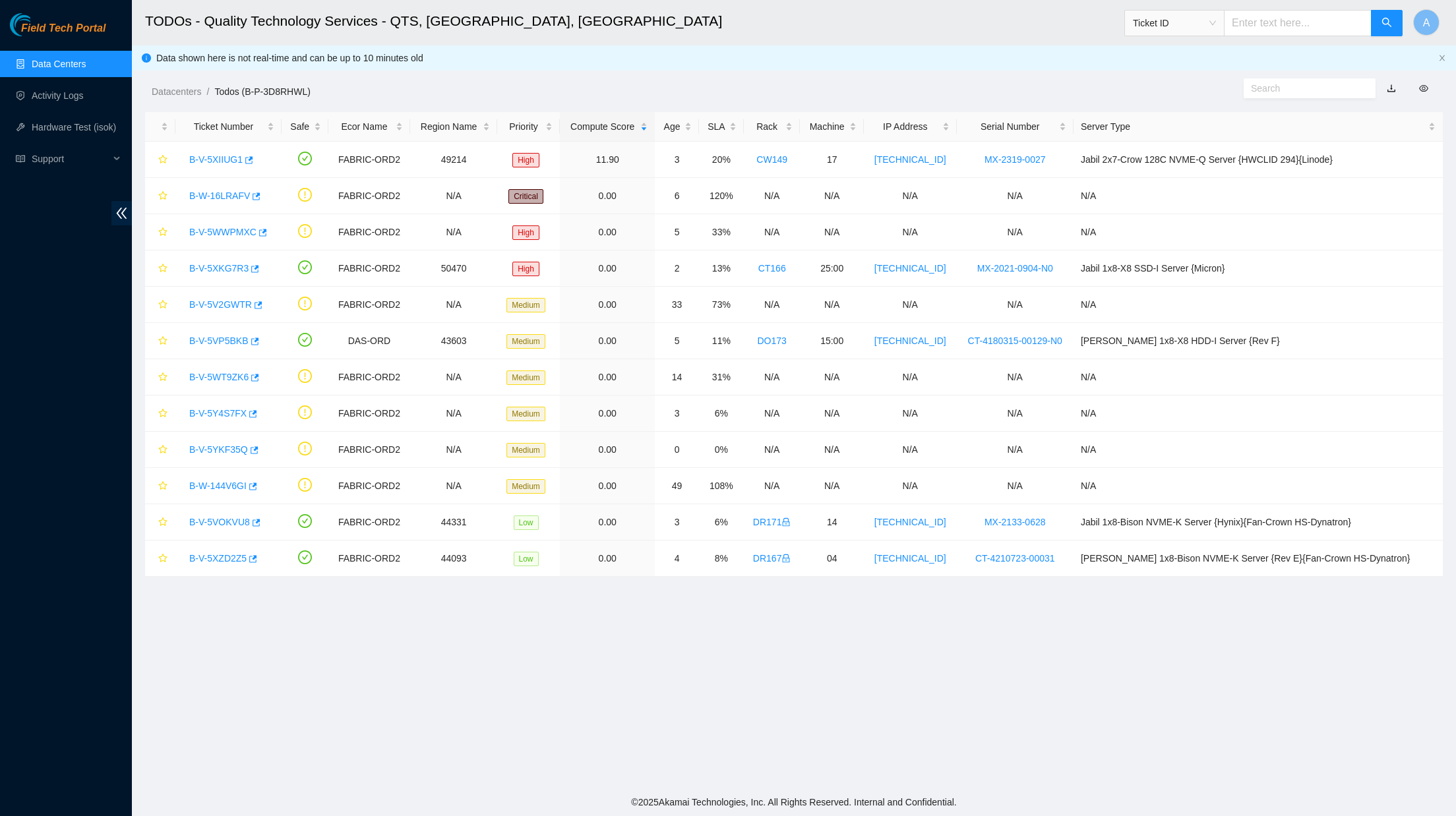
click at [83, 61] on link "Data Centers" at bounding box center [58, 64] width 54 height 10
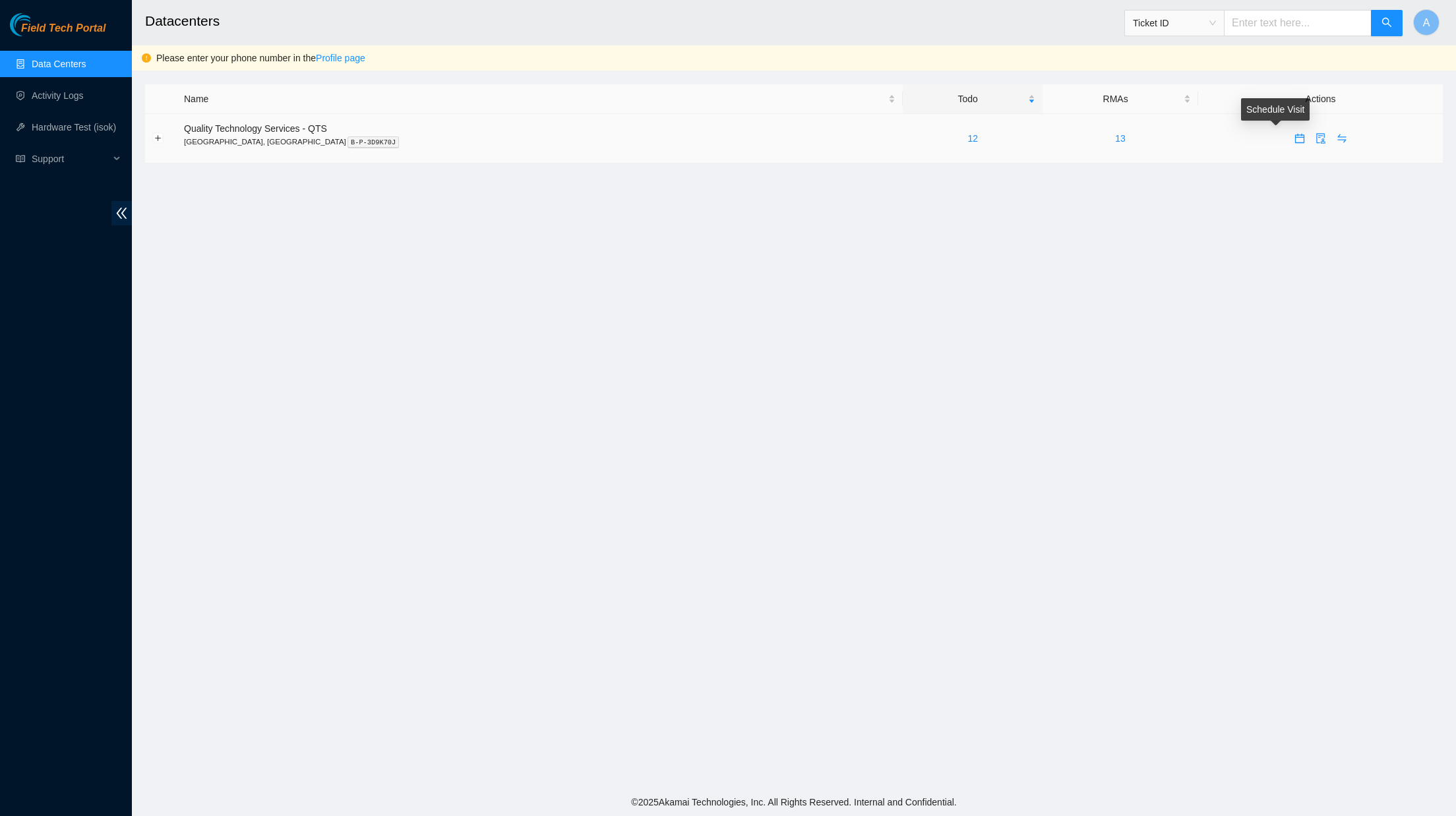
click at [1265, 144] on button "button" at bounding box center [1299, 138] width 21 height 21
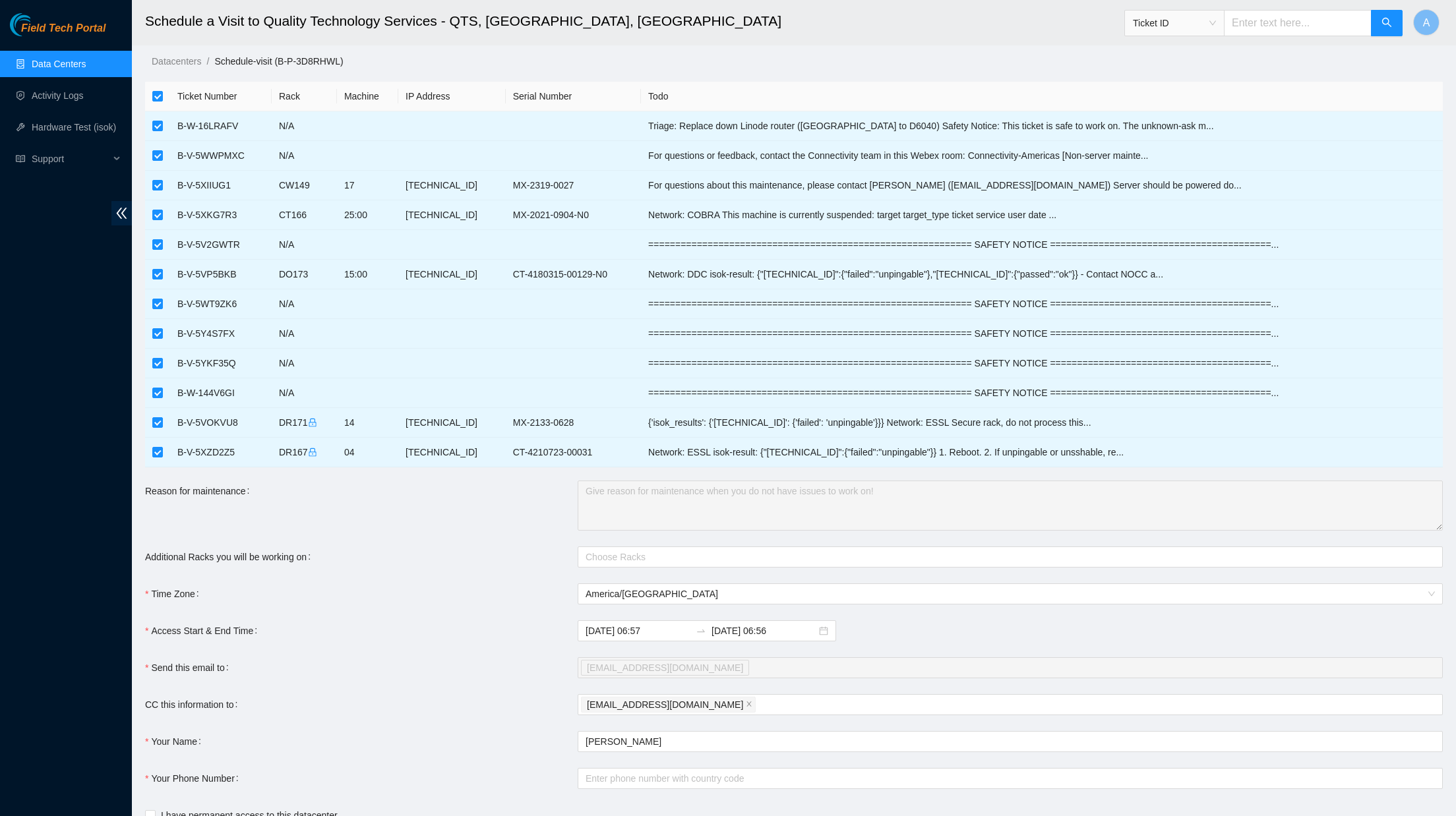
scroll to position [2, 0]
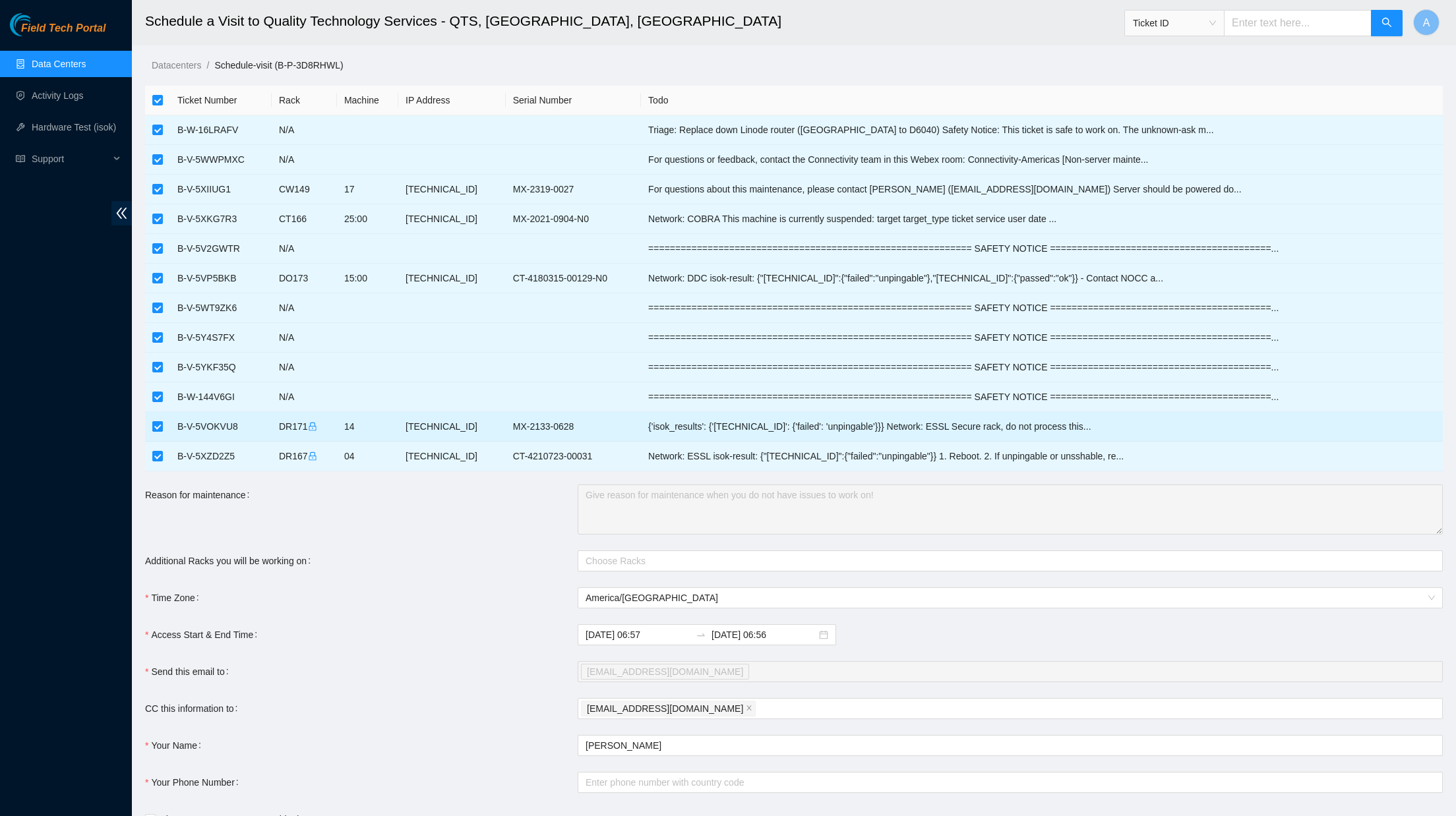
click at [155, 428] on input "checkbox" at bounding box center [158, 426] width 10 height 10
checkbox input "false"
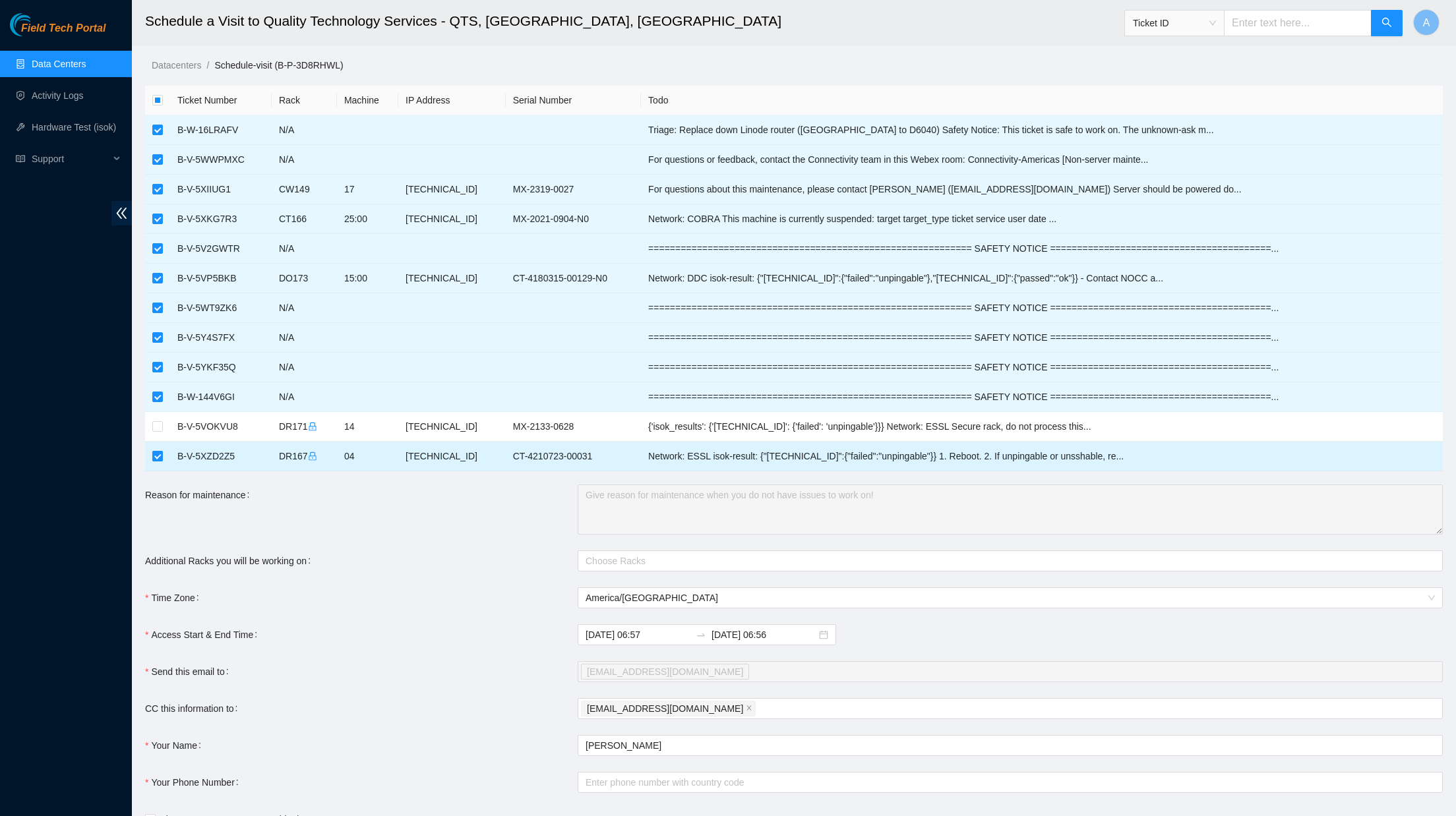
click at [158, 459] on input "checkbox" at bounding box center [158, 456] width 10 height 10
checkbox input "false"
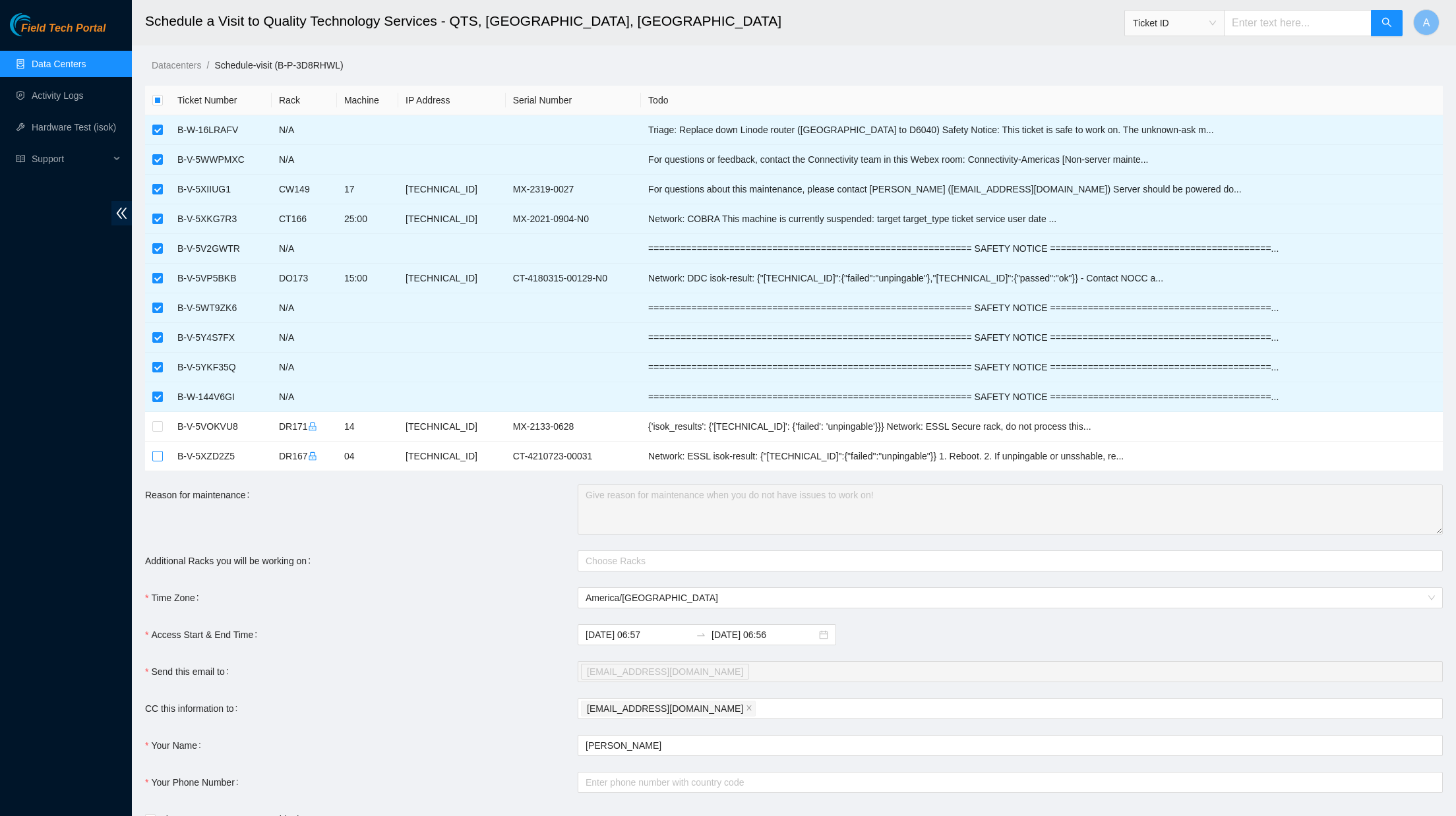
scroll to position [0, 0]
click at [53, 64] on link "Data Centers" at bounding box center [58, 64] width 54 height 10
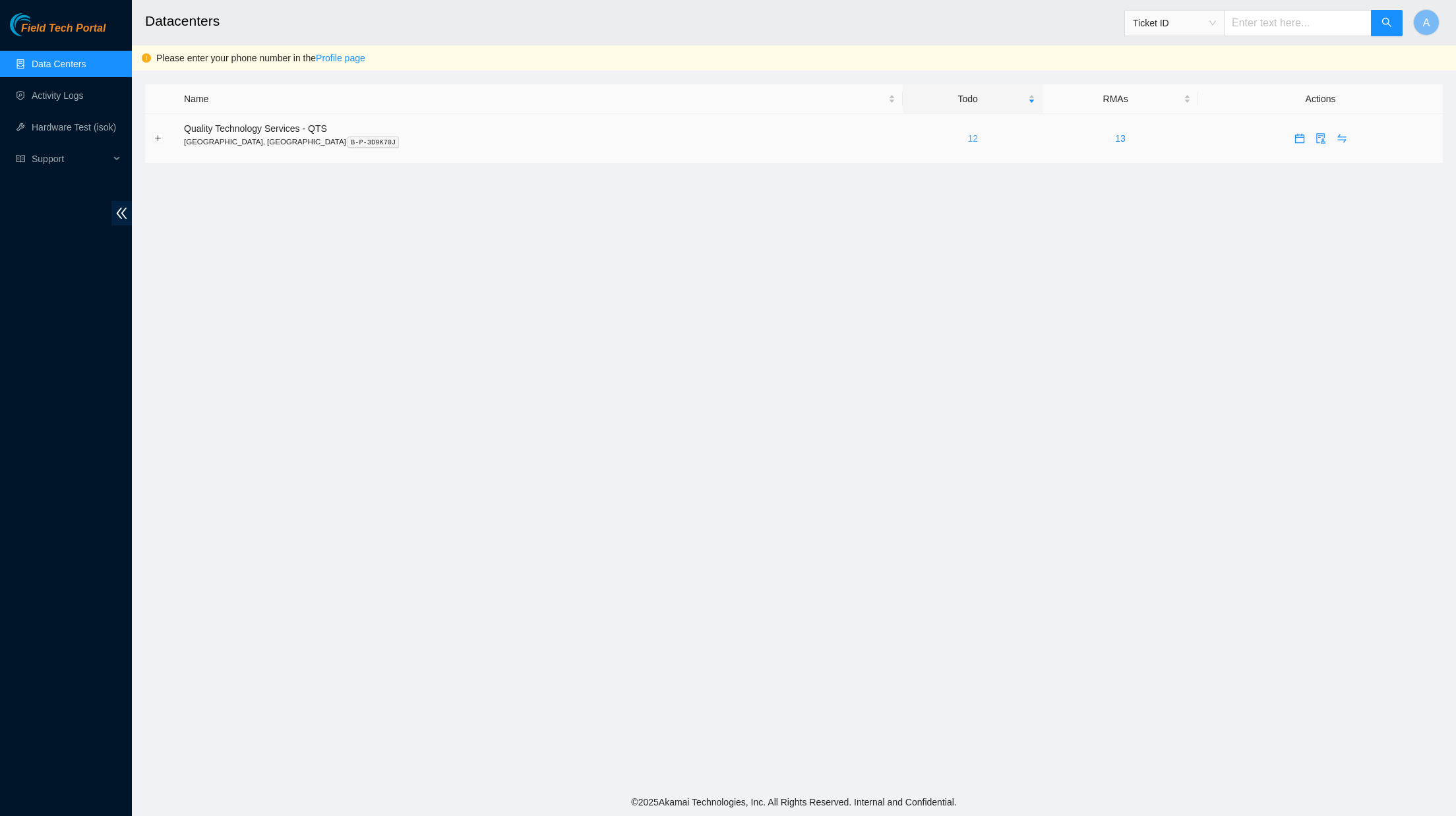
click at [967, 135] on link "12" at bounding box center [972, 138] width 10 height 10
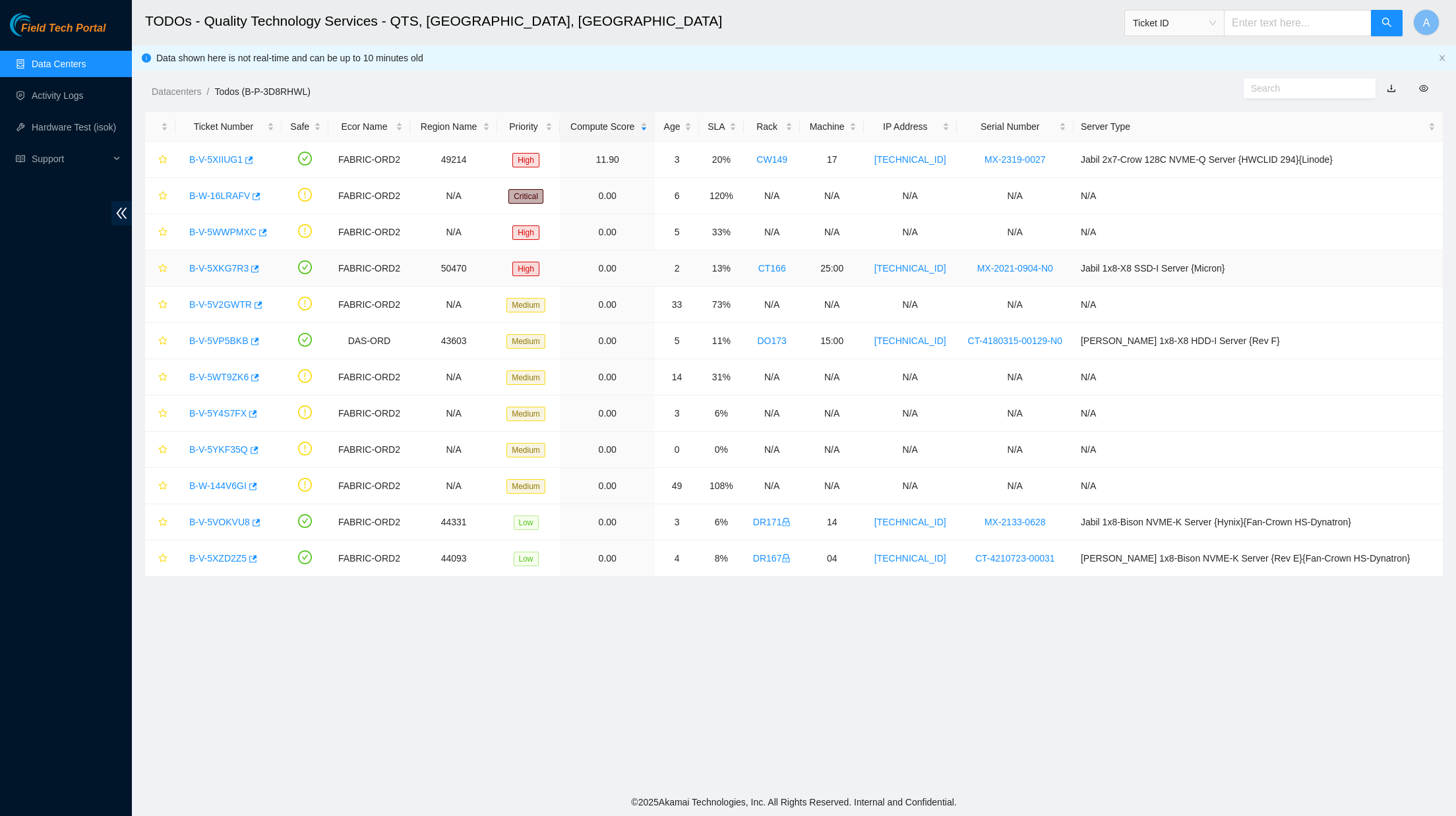
click at [220, 269] on link "B-V-5XKG7R3" at bounding box center [219, 268] width 59 height 10
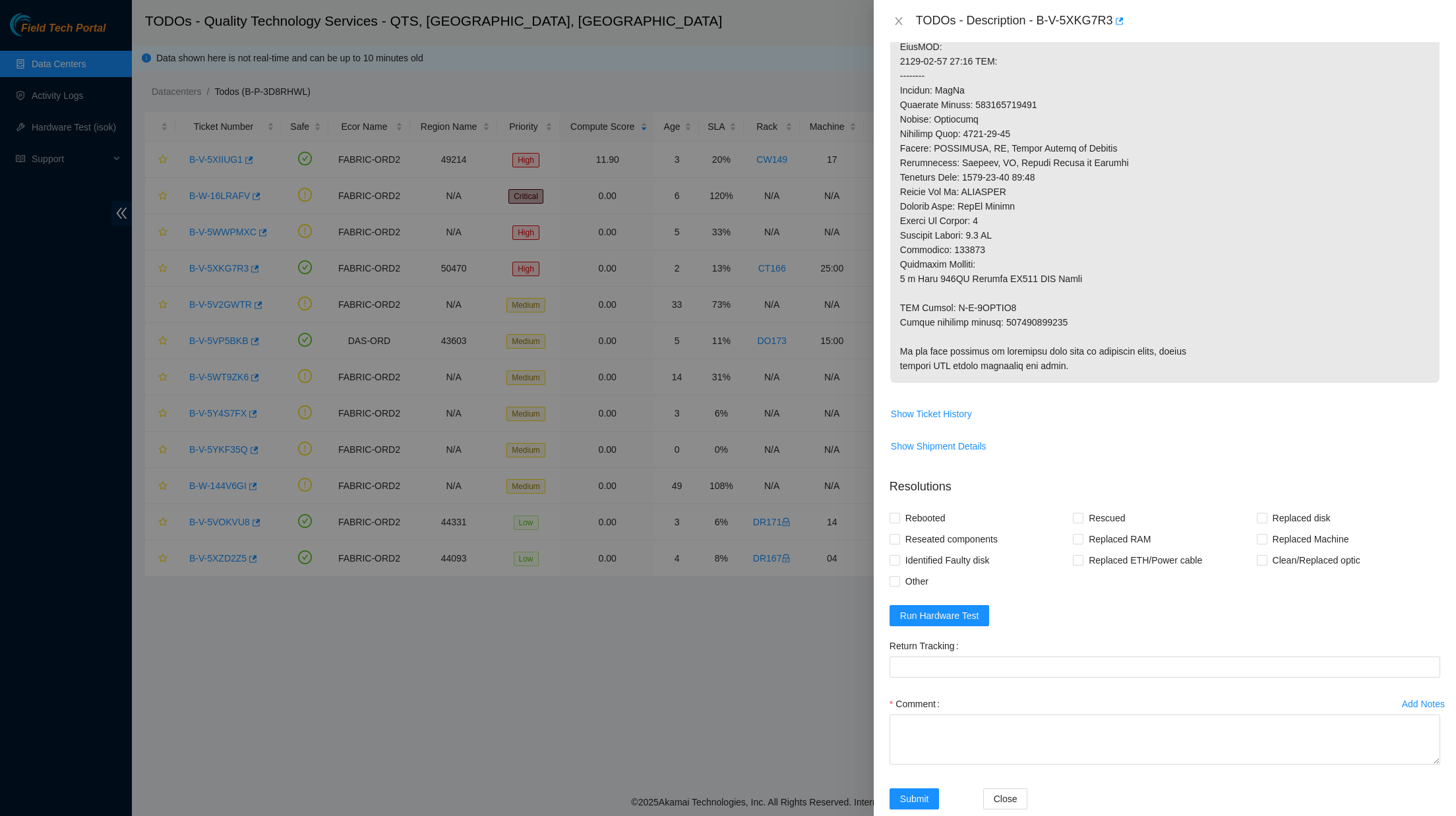
scroll to position [610, 0]
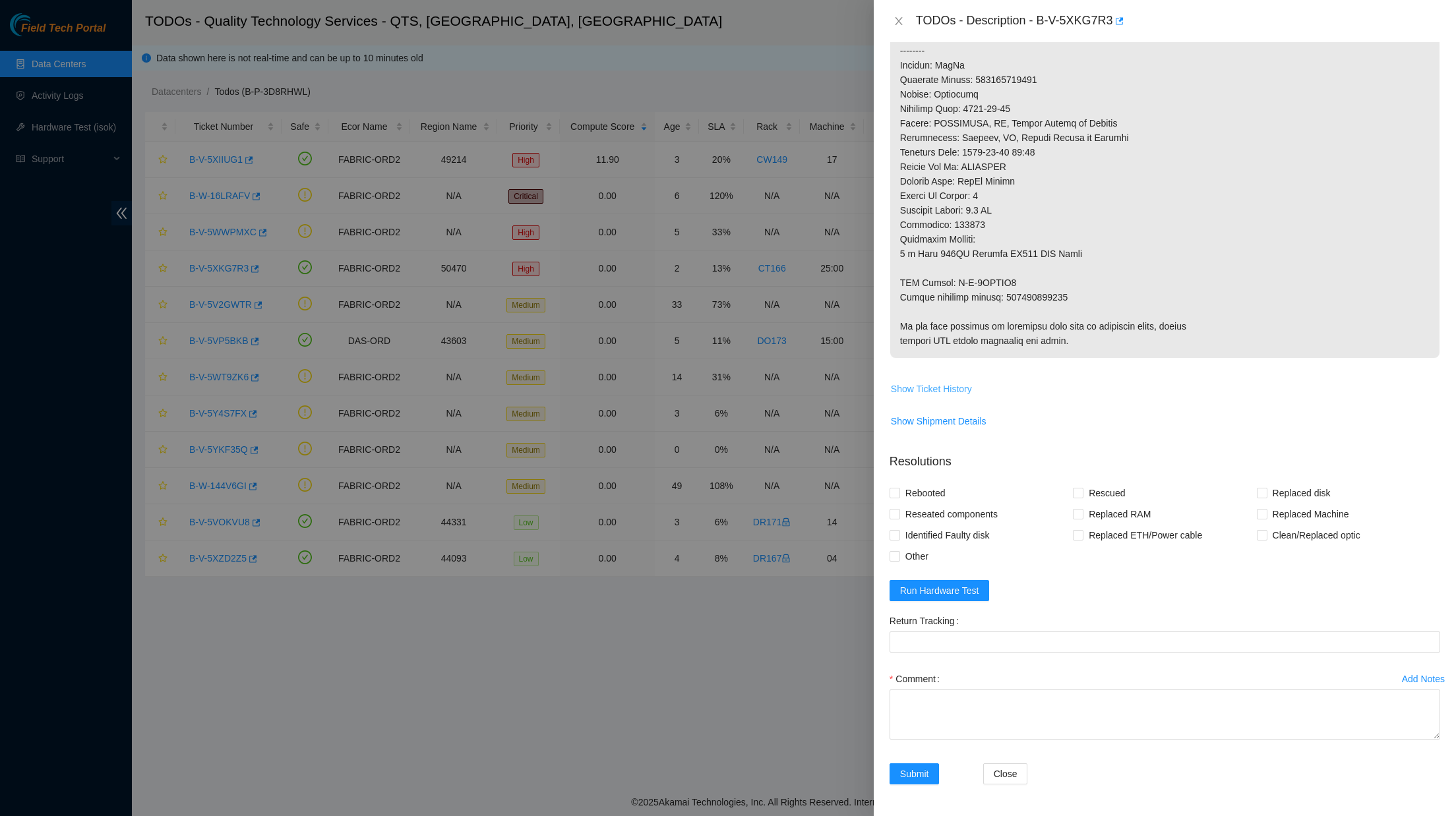
click at [907, 389] on span "Show Ticket History" at bounding box center [931, 388] width 81 height 15
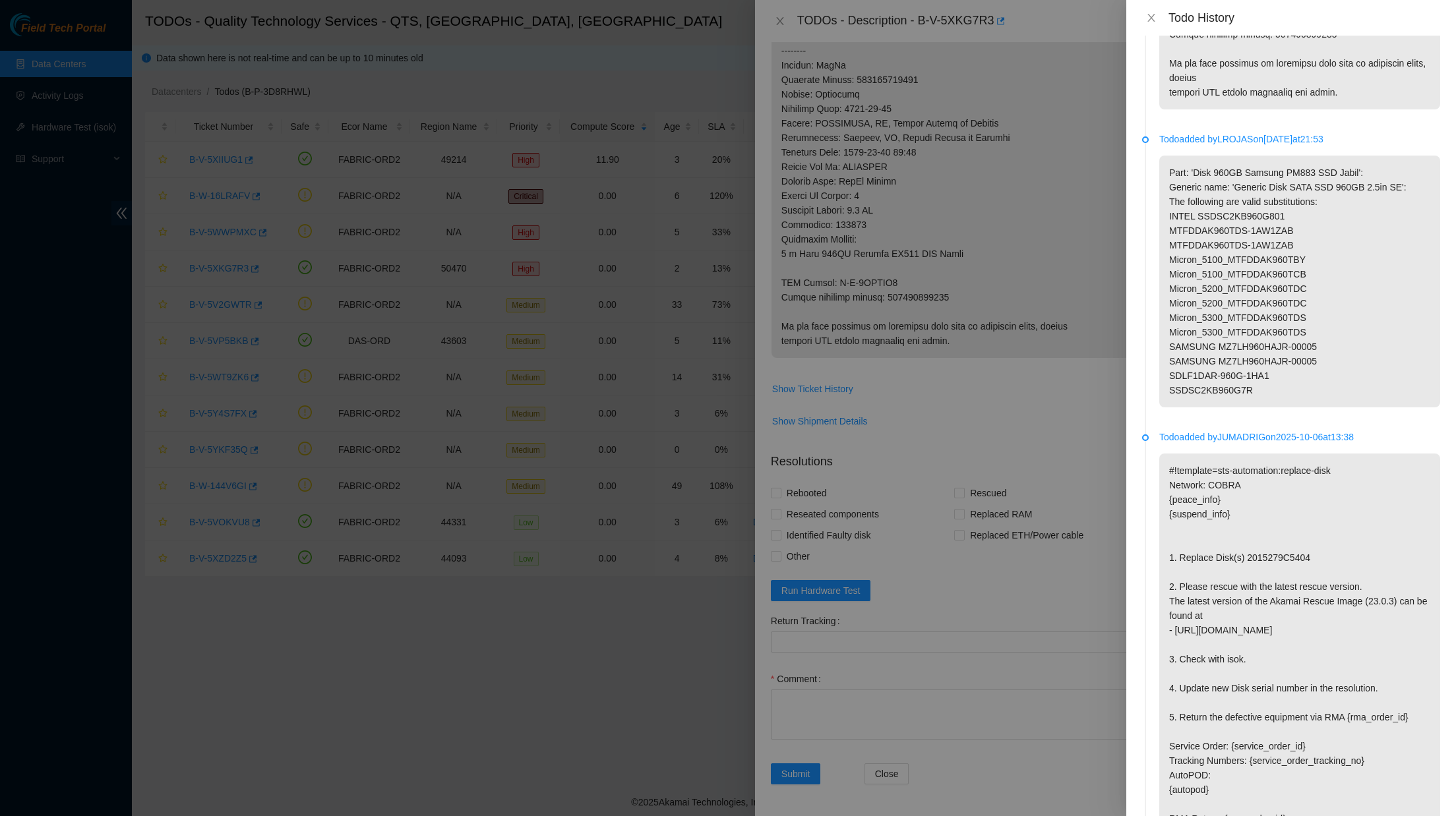
scroll to position [770, 0]
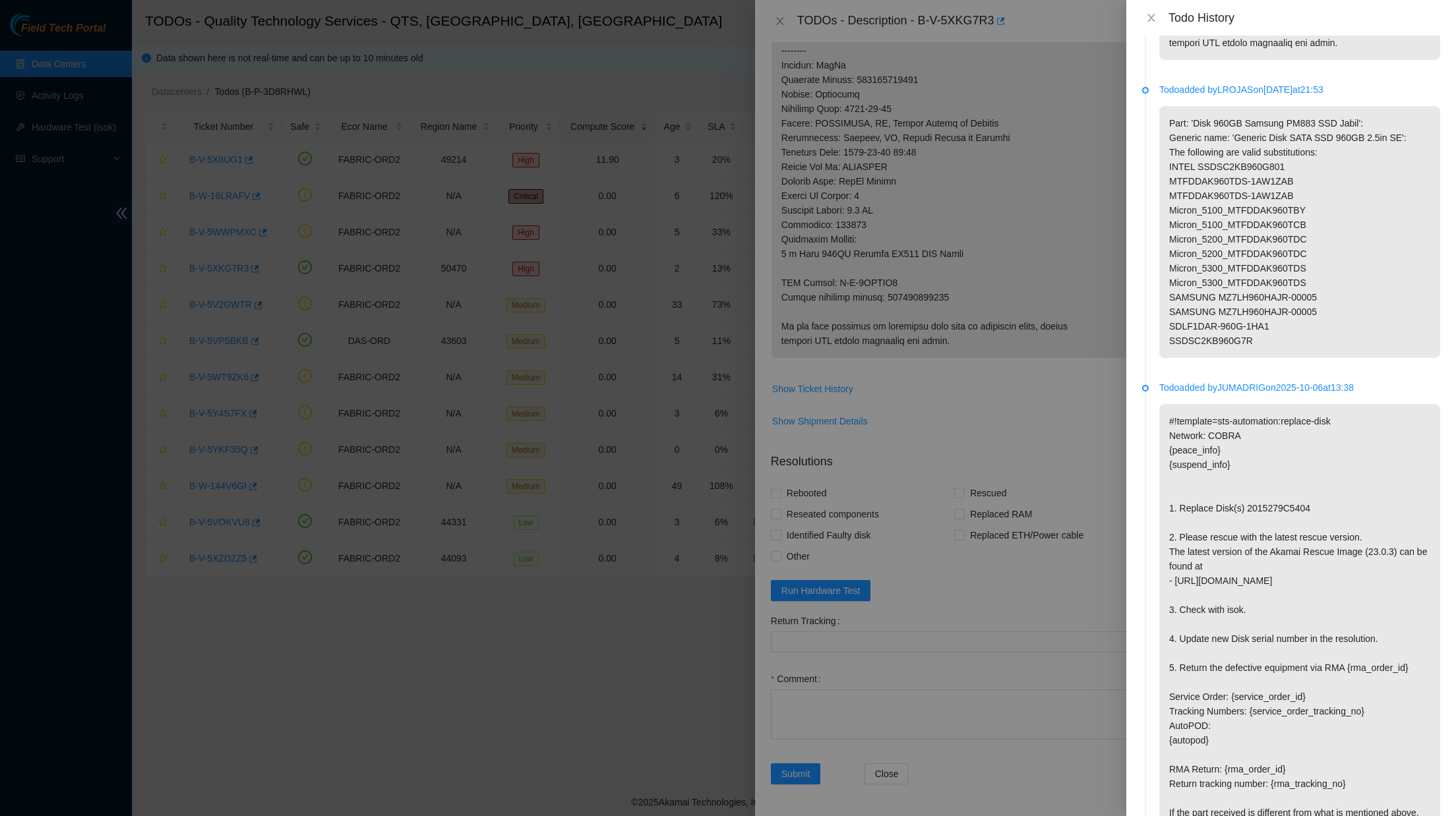
click at [1265, 529] on p "#!template=sts-automation:replace-disk Network: COBRA {peace_info} {suspend_inf…" at bounding box center [1299, 631] width 281 height 455
click at [1036, 88] on div at bounding box center [728, 408] width 1456 height 816
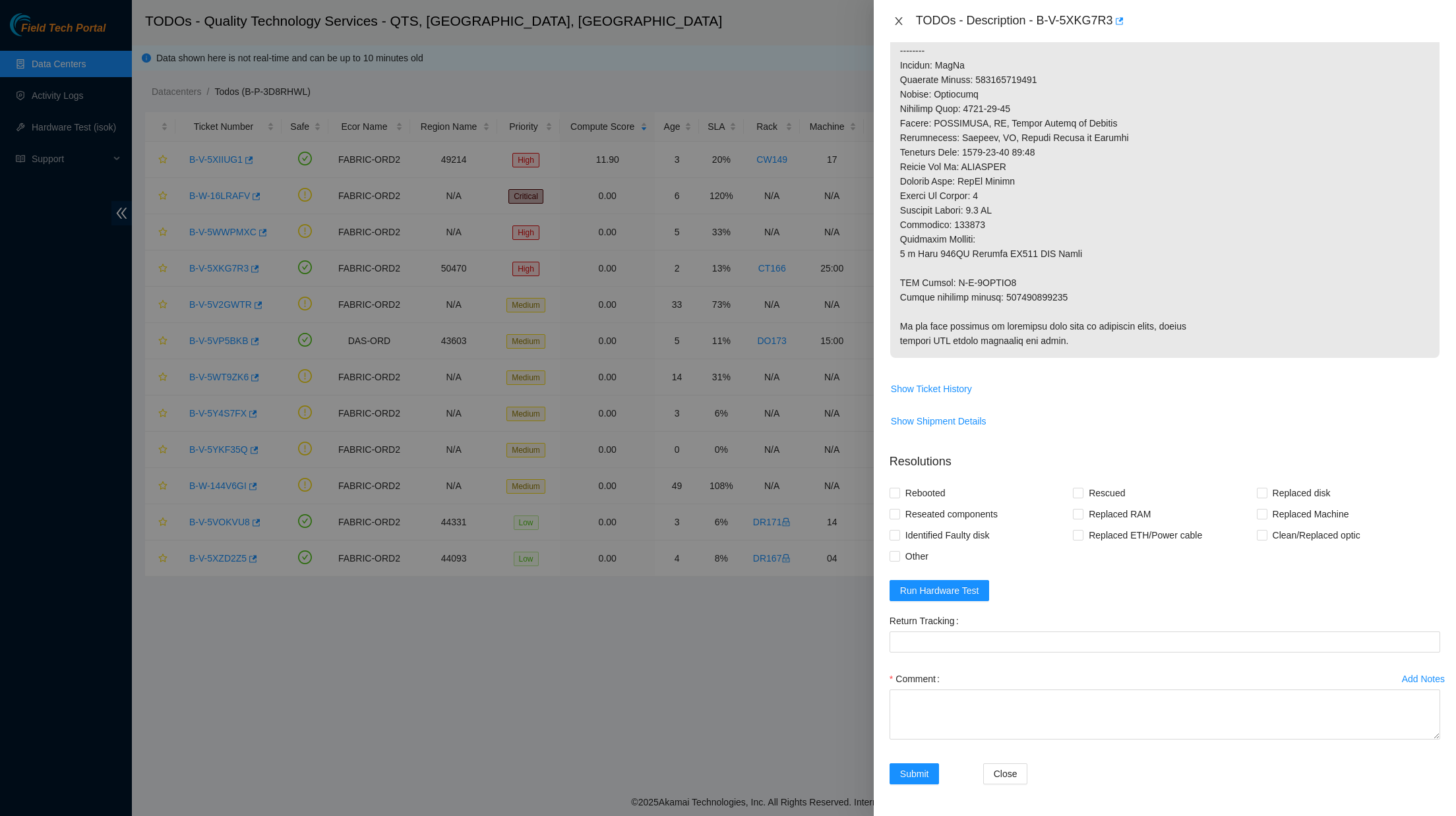
click at [900, 18] on icon "close" at bounding box center [898, 21] width 7 height 8
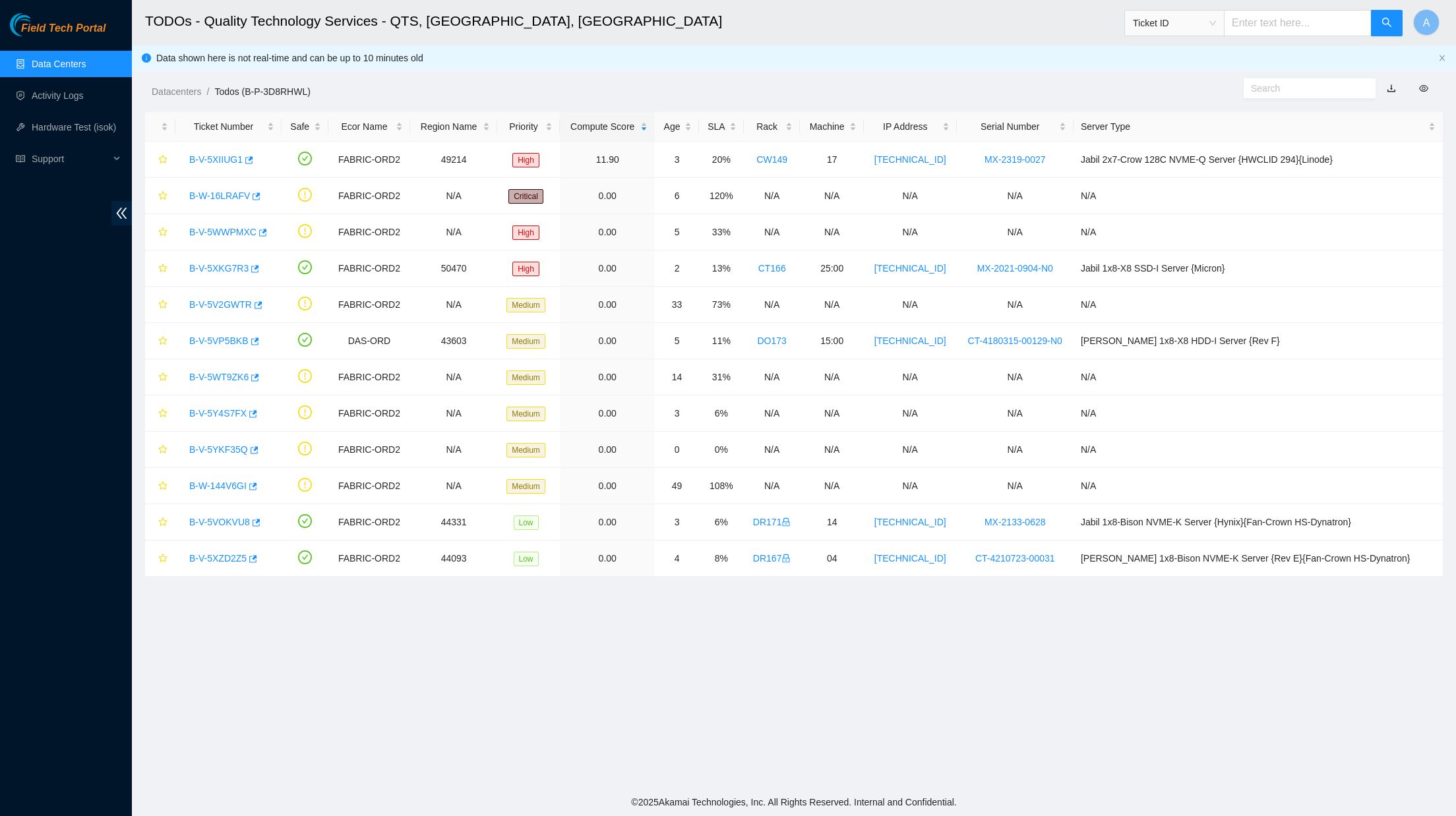
scroll to position [0, 0]
click at [223, 158] on link "B-V-5XIIUG1" at bounding box center [215, 159] width 53 height 10
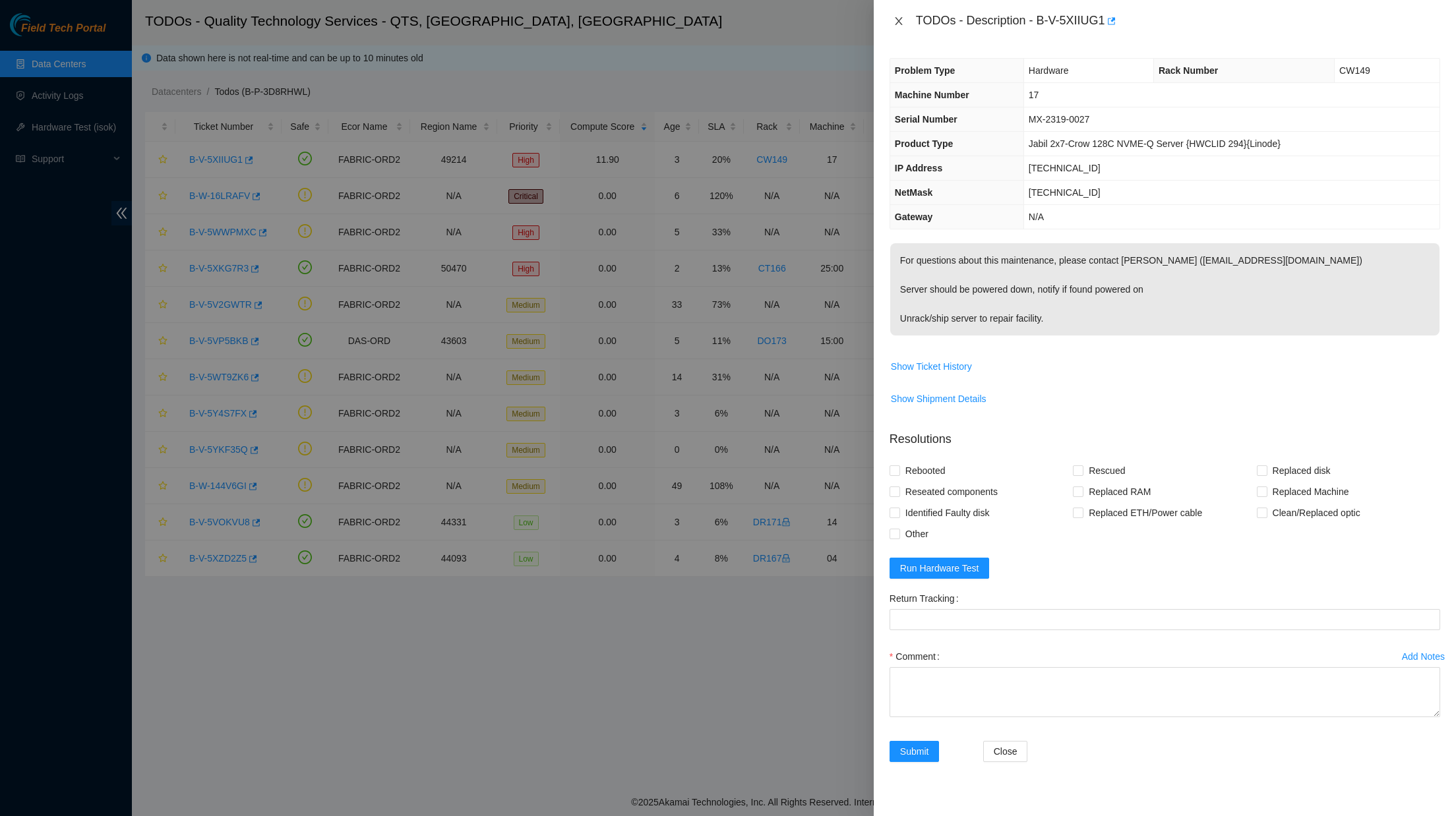
click at [897, 20] on icon "close" at bounding box center [898, 21] width 10 height 10
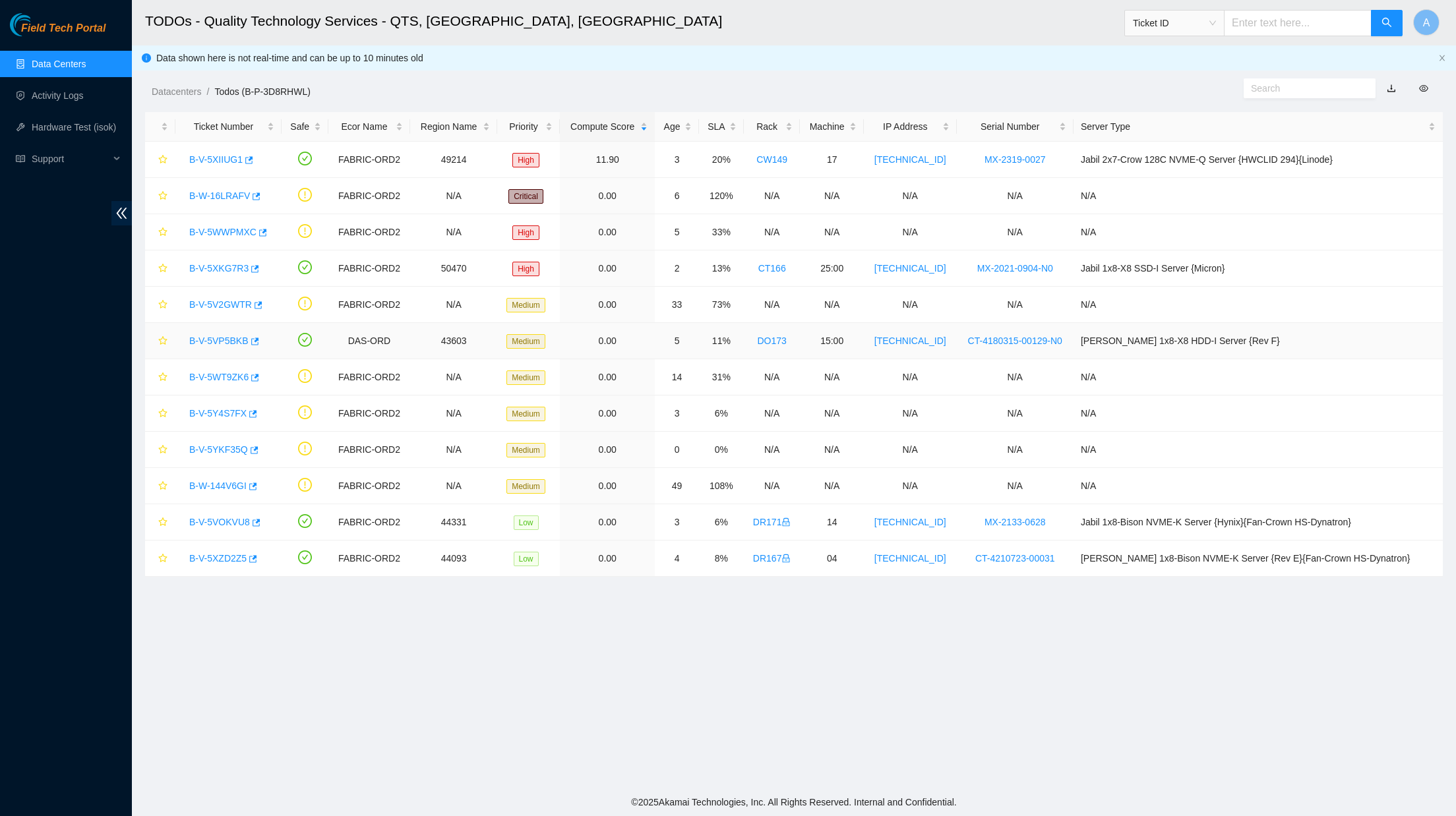
click at [227, 345] on link "B-V-5VP5BKB" at bounding box center [219, 341] width 59 height 10
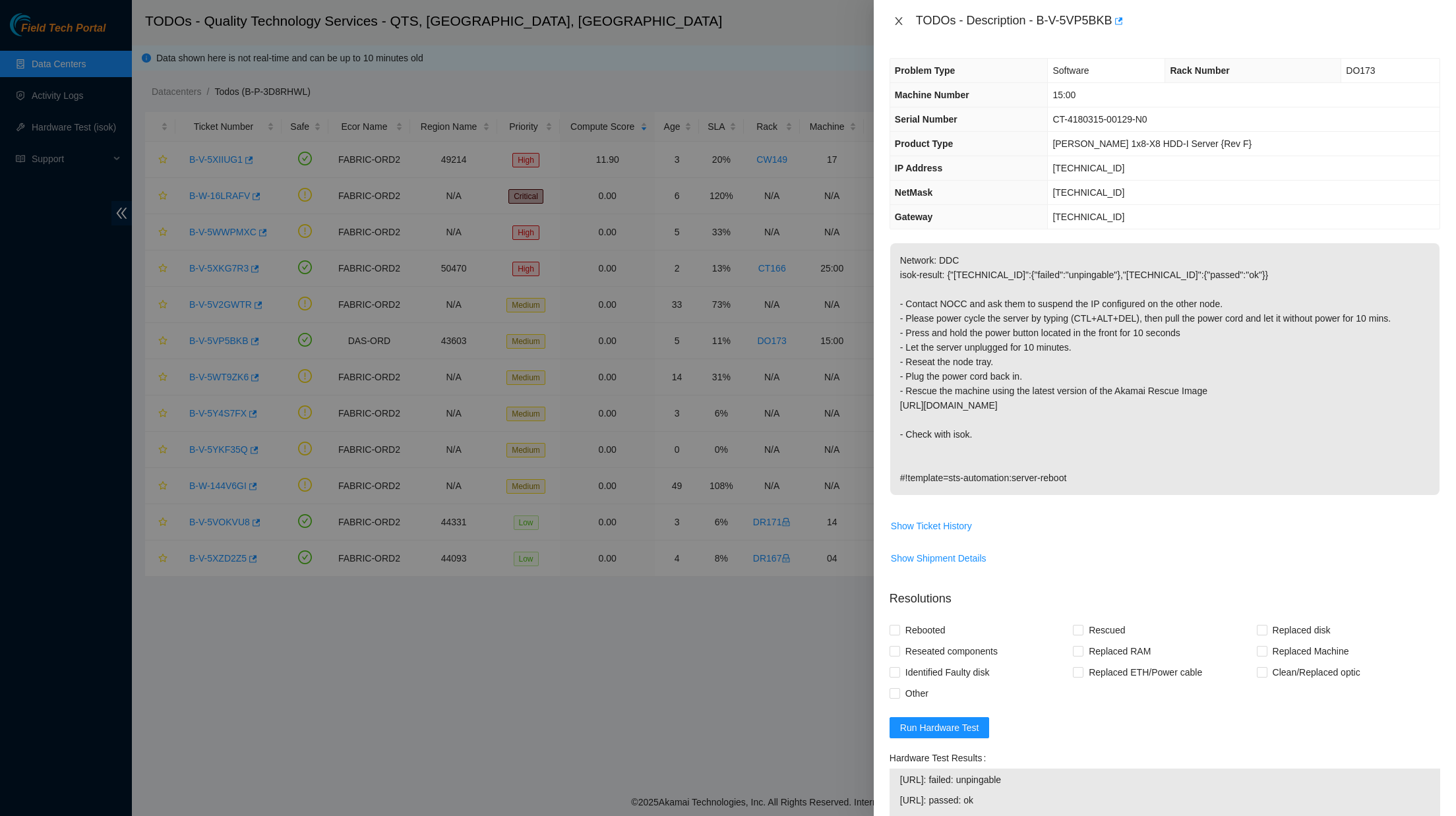
click at [894, 20] on icon "close" at bounding box center [898, 21] width 10 height 10
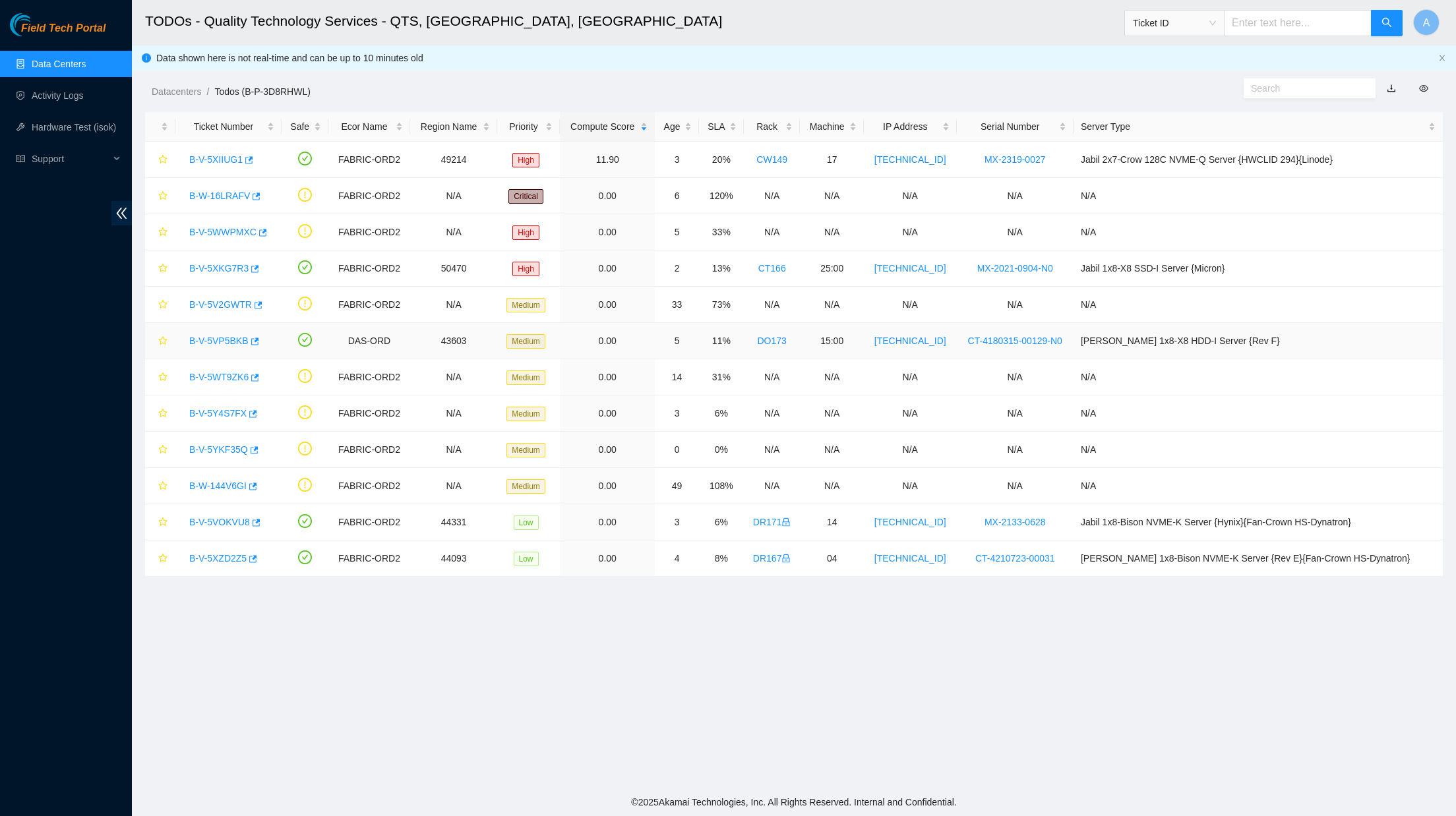
click at [244, 338] on link "B-V-5VP5BKB" at bounding box center [219, 341] width 59 height 10
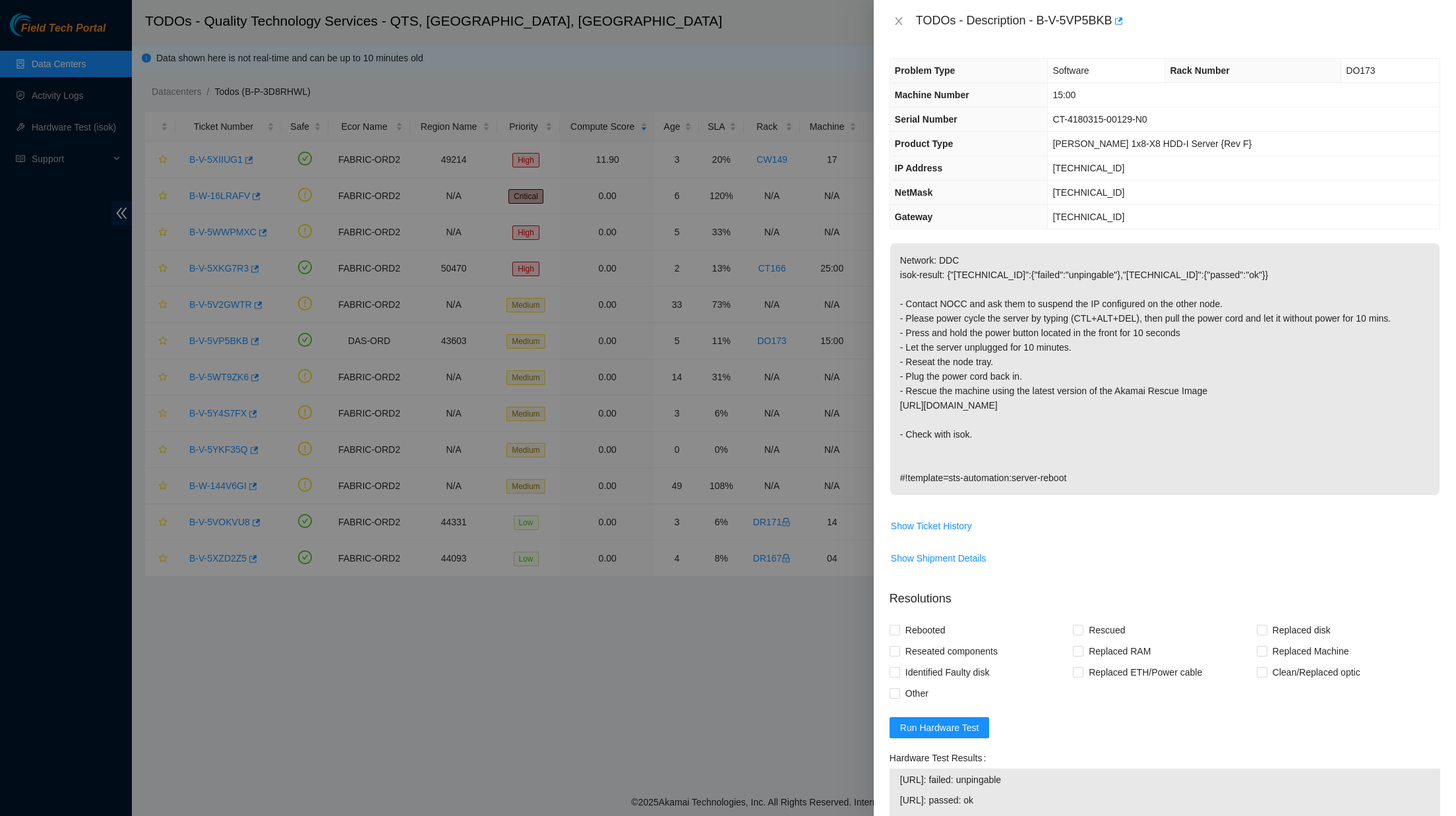
click at [795, 583] on div at bounding box center [728, 408] width 1456 height 816
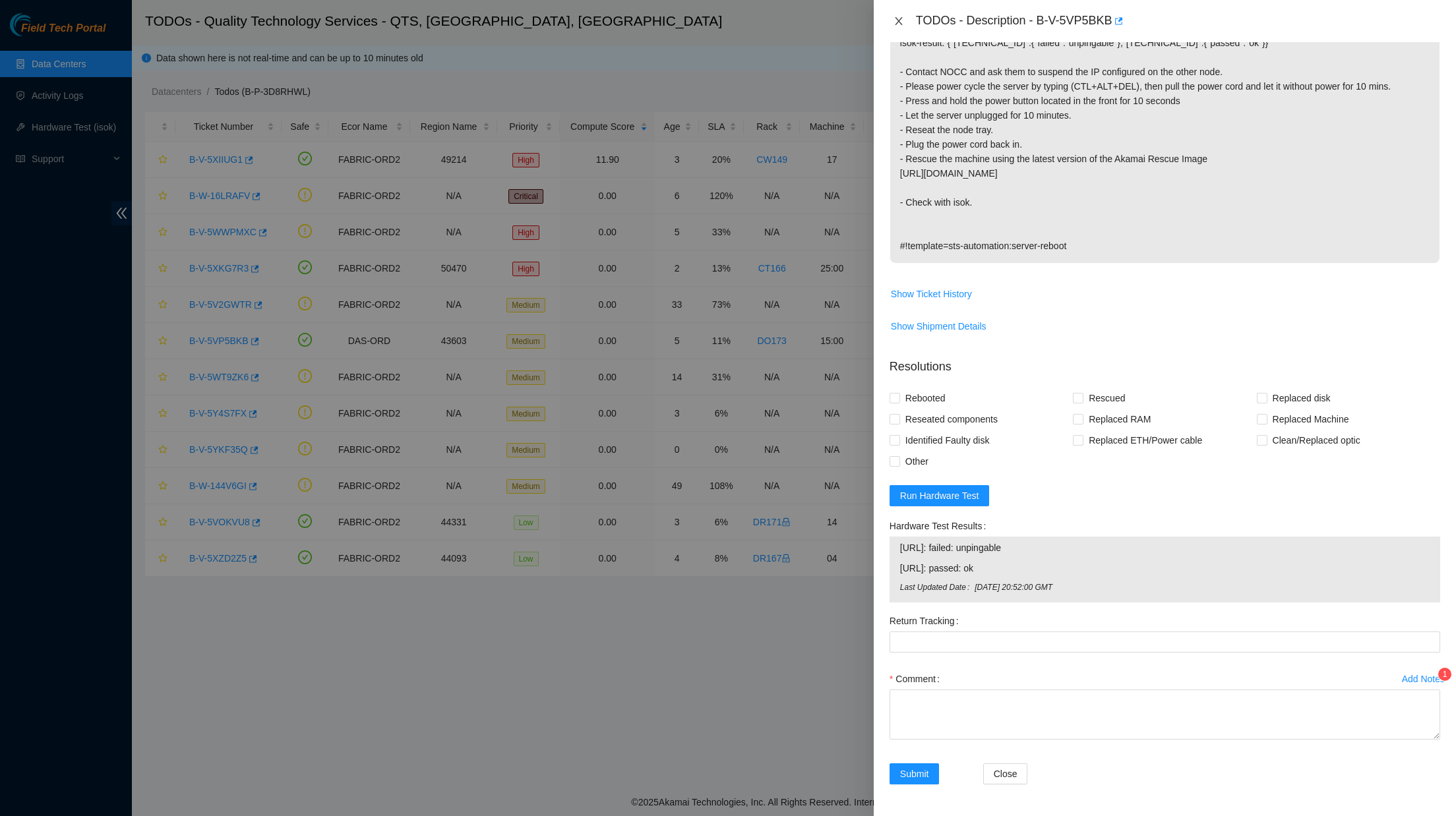
click at [900, 18] on icon "close" at bounding box center [898, 21] width 7 height 8
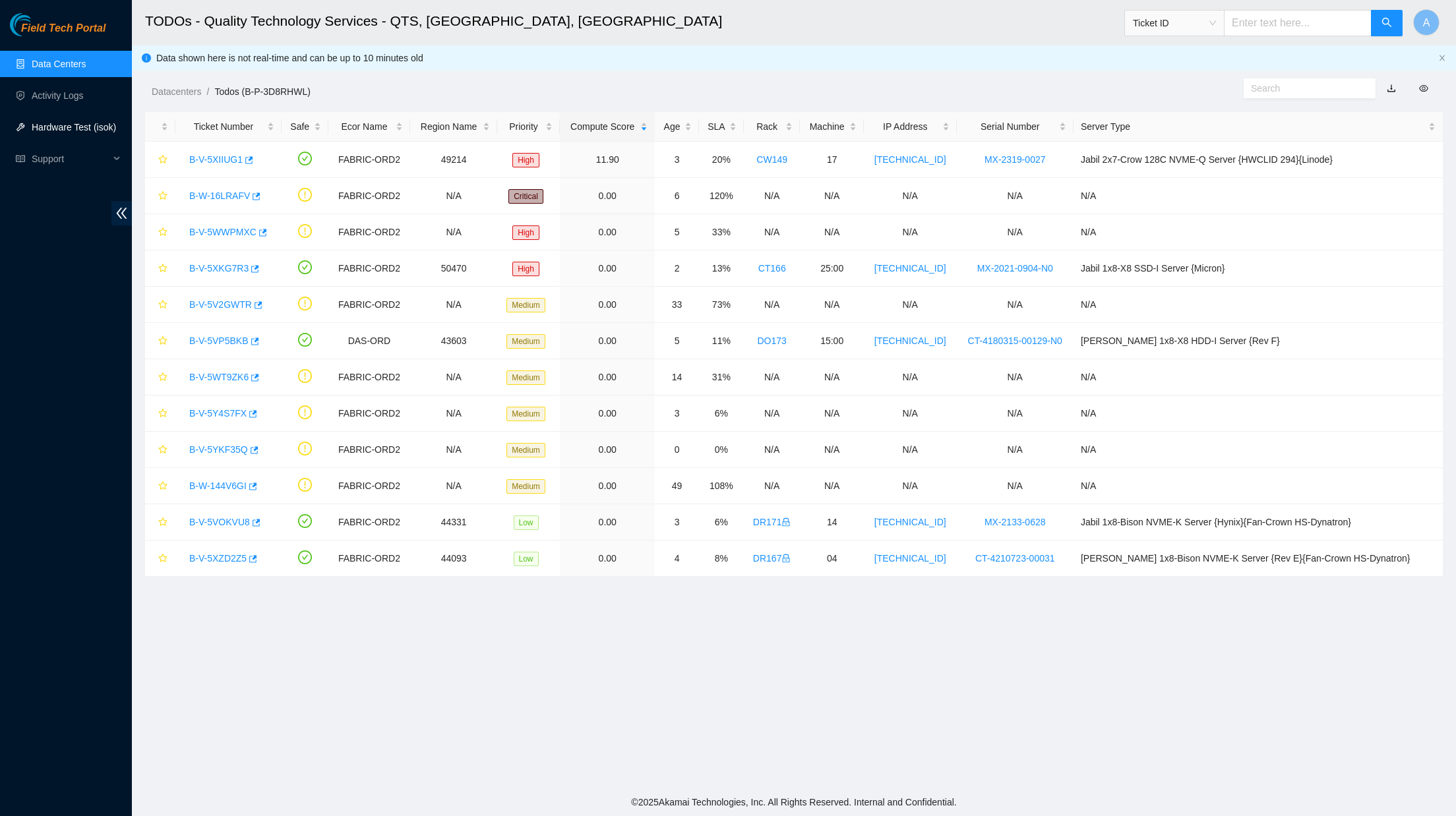
click at [85, 129] on link "Hardware Test (isok)" at bounding box center [73, 127] width 85 height 10
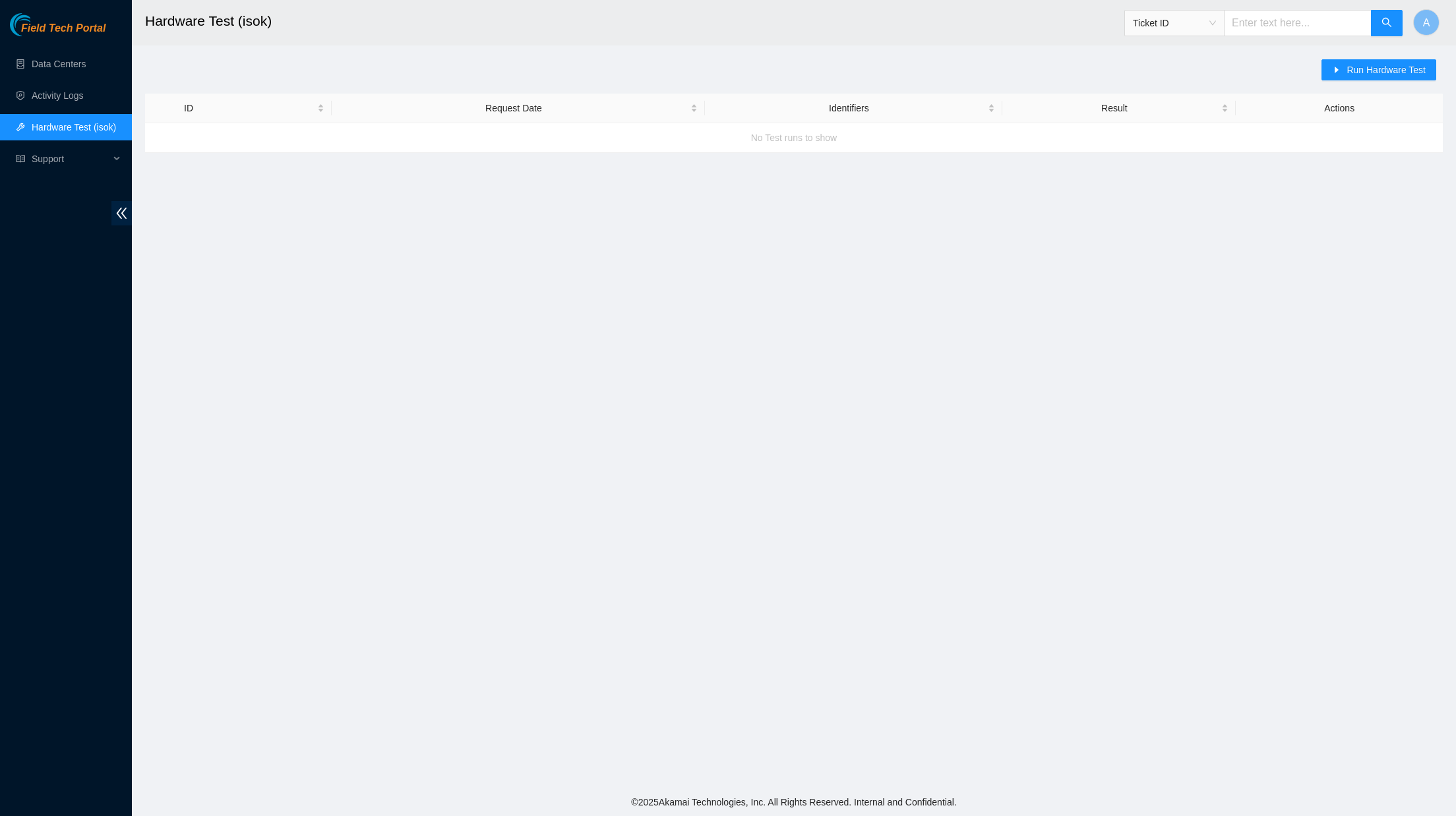
click at [1265, 30] on input "text" at bounding box center [1297, 23] width 147 height 26
click at [63, 67] on link "Data Centers" at bounding box center [58, 64] width 54 height 10
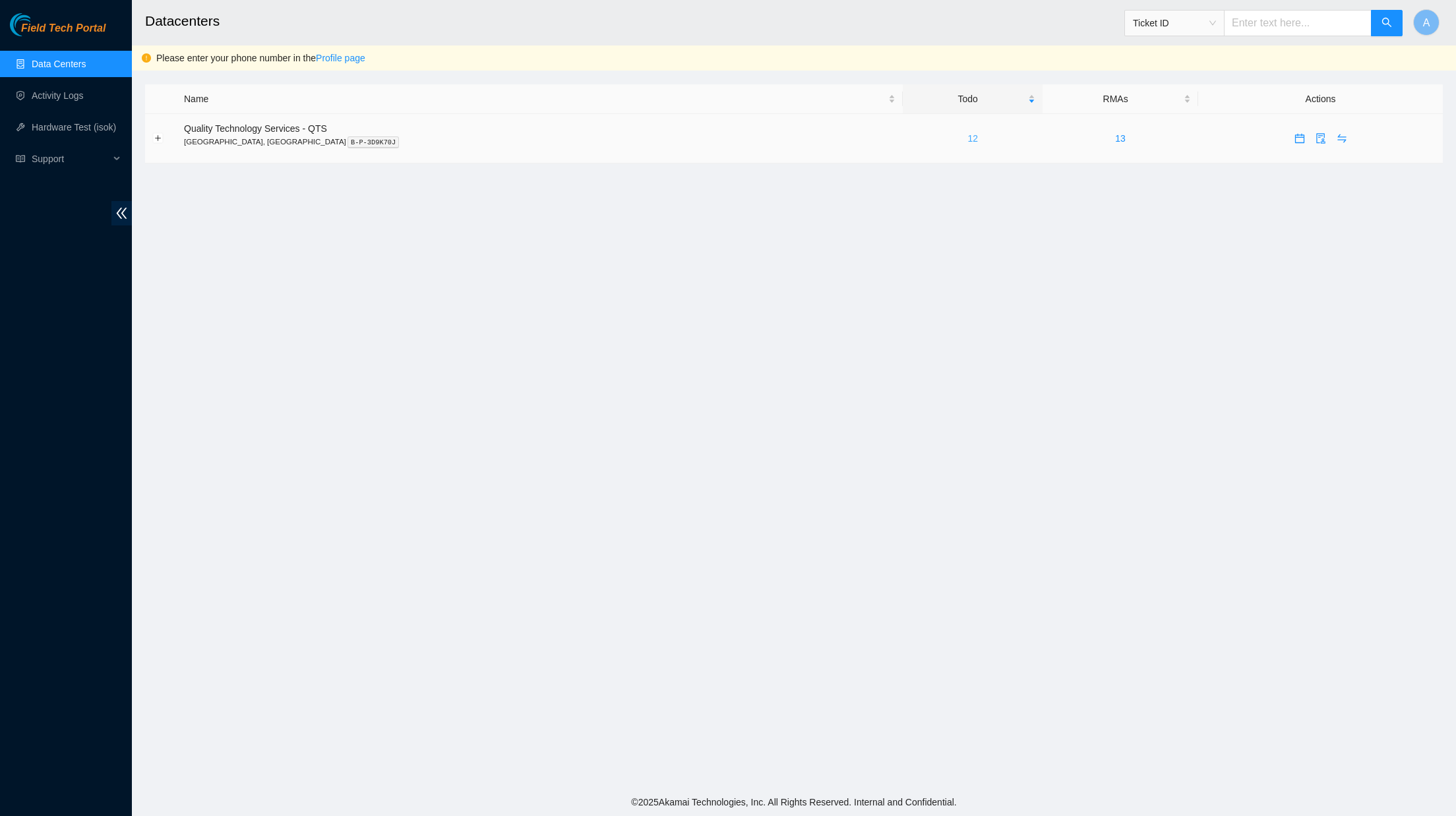
click at [967, 138] on link "12" at bounding box center [972, 138] width 10 height 10
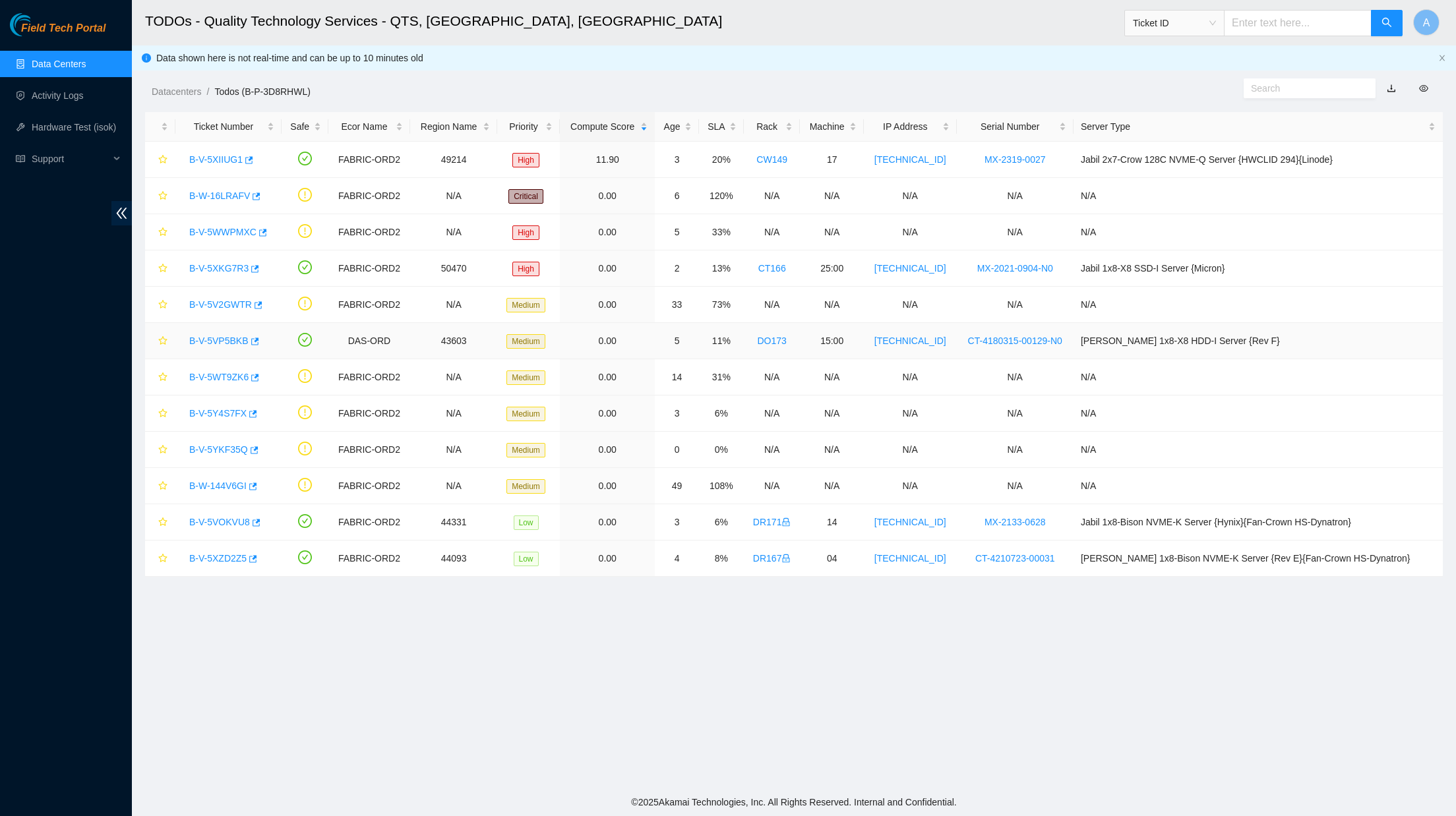
click at [234, 339] on link "B-V-5VP5BKB" at bounding box center [219, 341] width 59 height 10
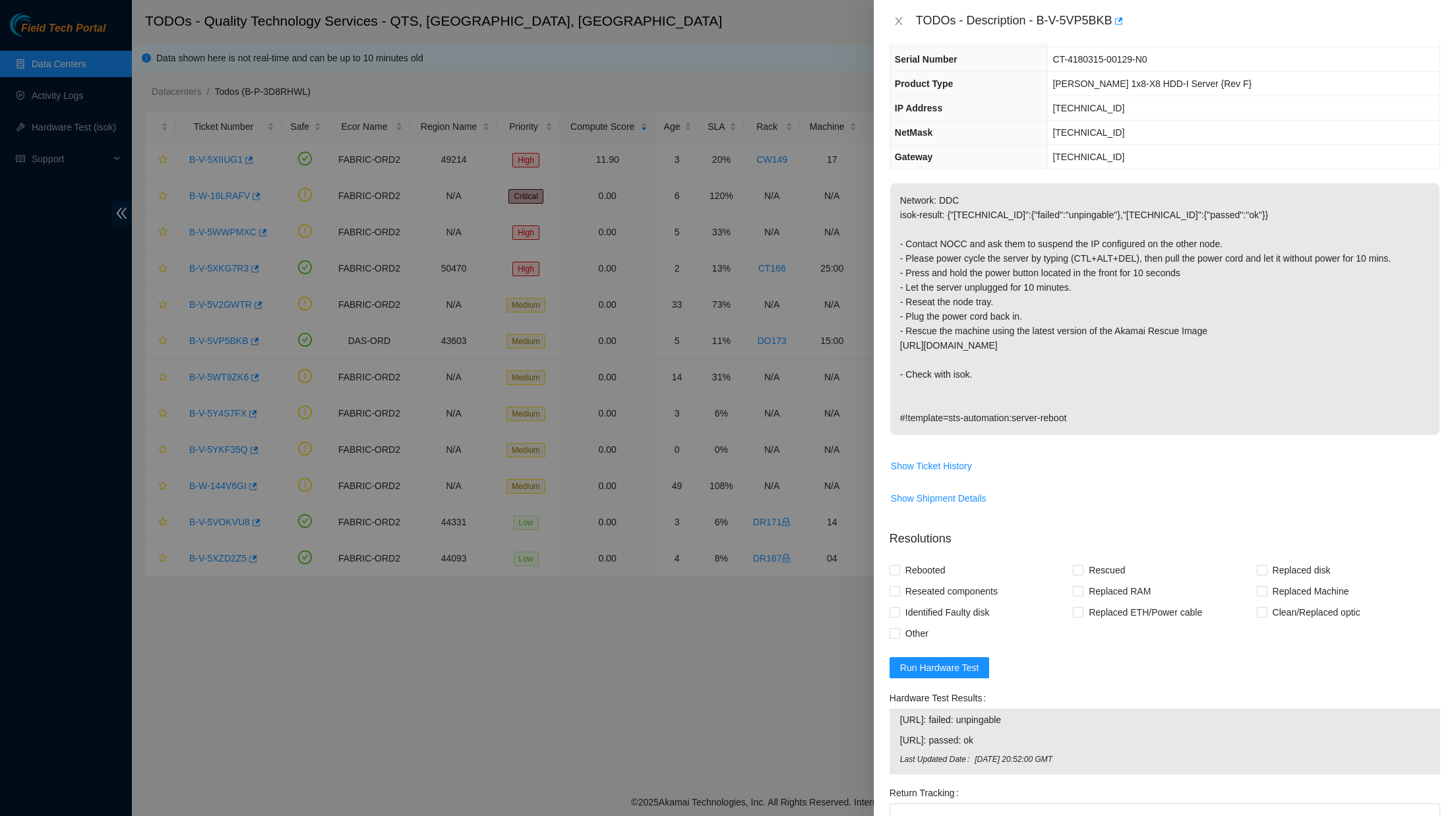
scroll to position [116, 0]
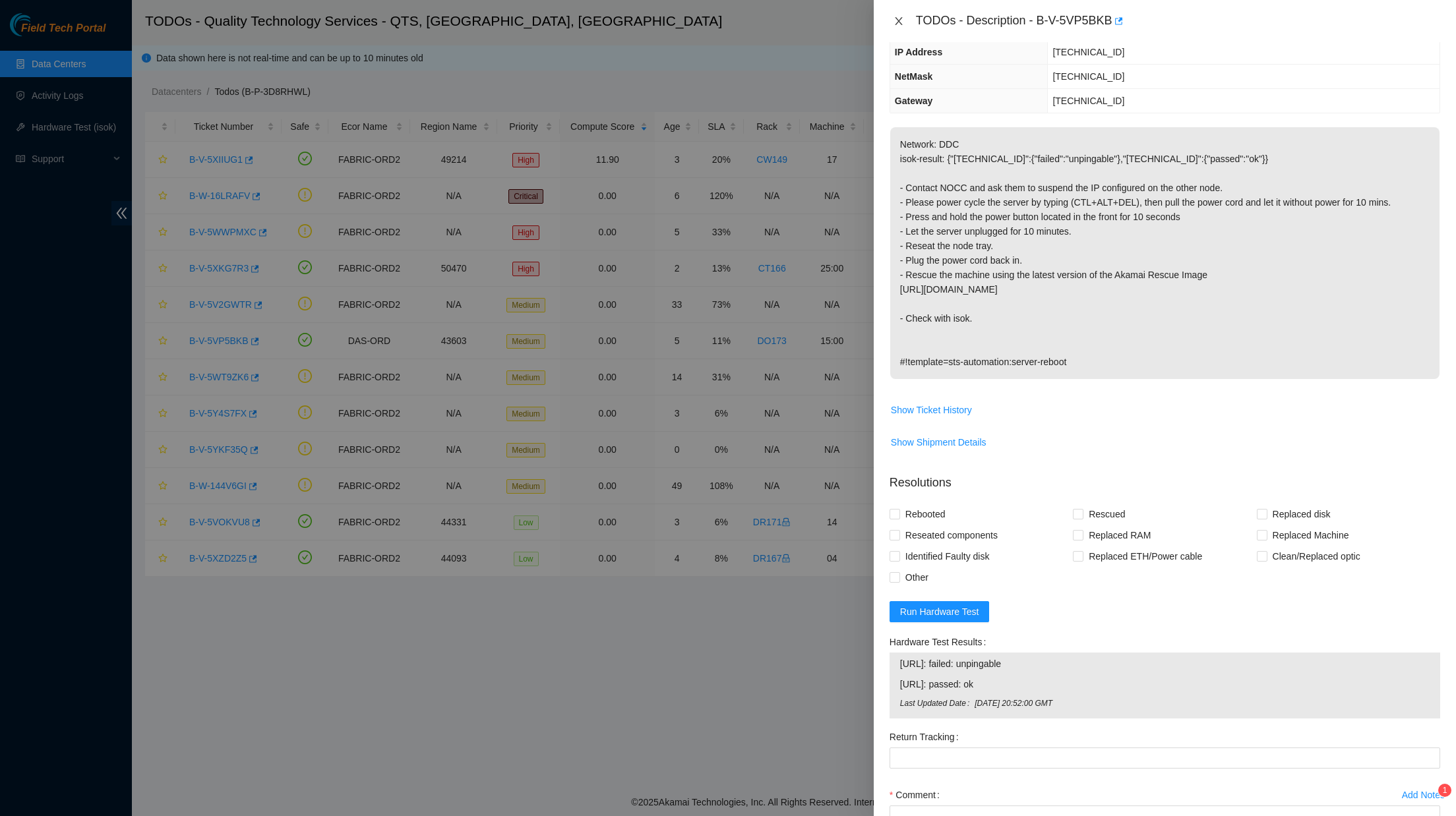
click at [900, 20] on icon "close" at bounding box center [898, 21] width 10 height 10
